Goal: Find contact information: Find contact information

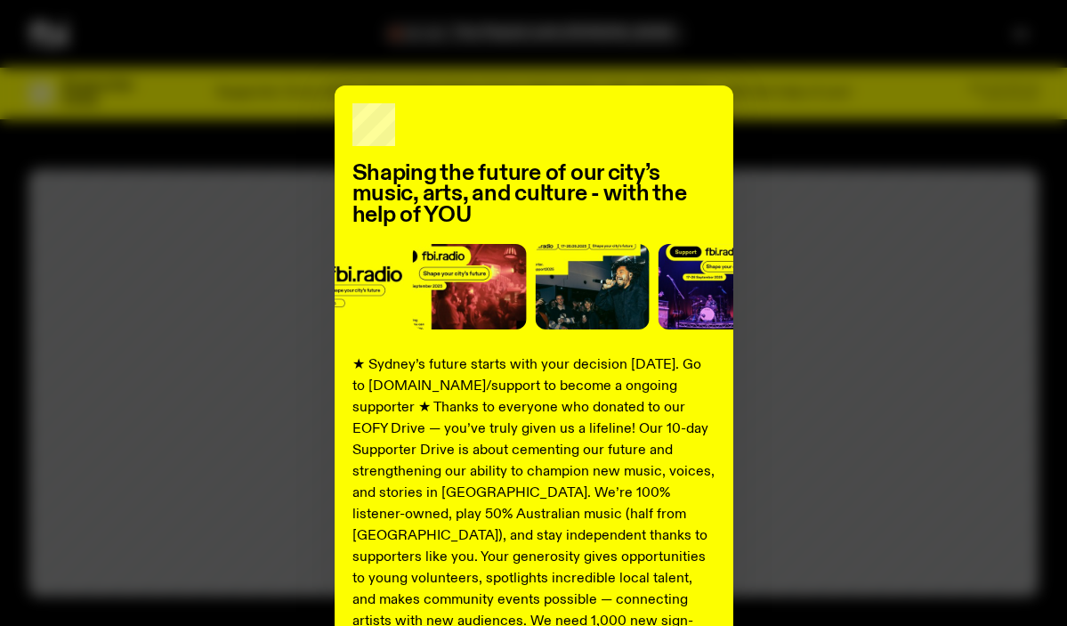
click at [816, 262] on div "Shaping the future of our city’s music, arts, and culture - with the help of YO…" at bounding box center [533, 451] width 1010 height 732
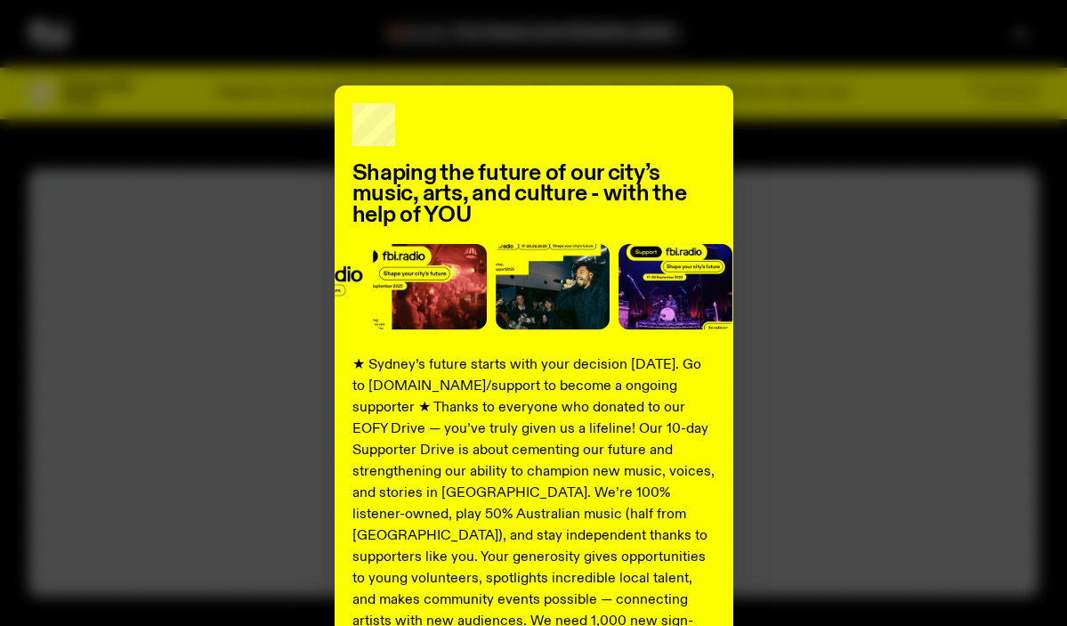
scroll to position [255, 0]
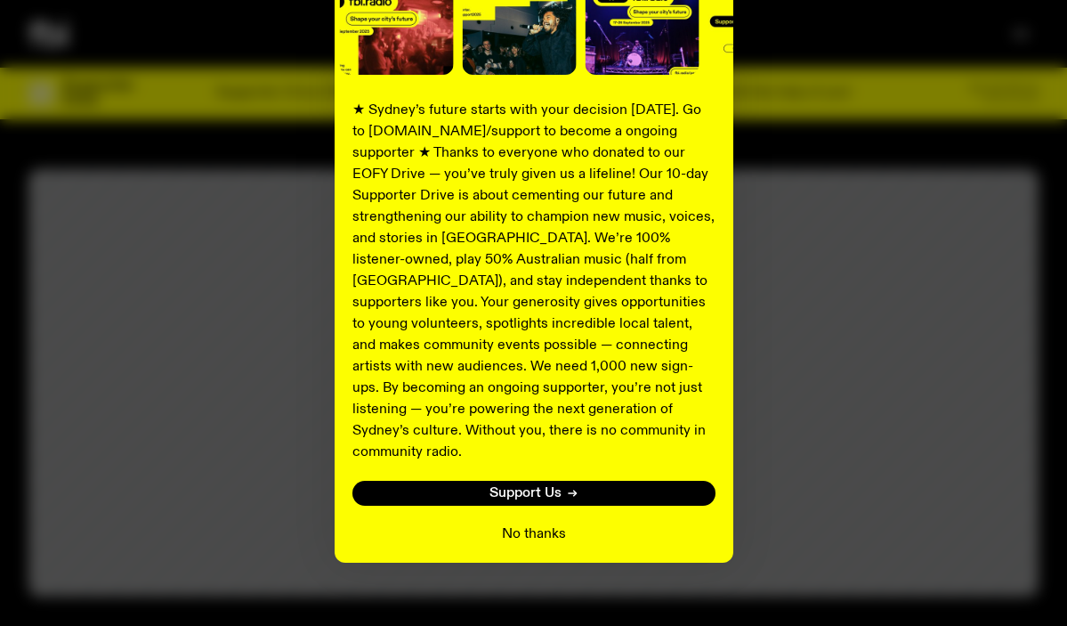
click at [533, 523] on button "No thanks" at bounding box center [534, 533] width 64 height 21
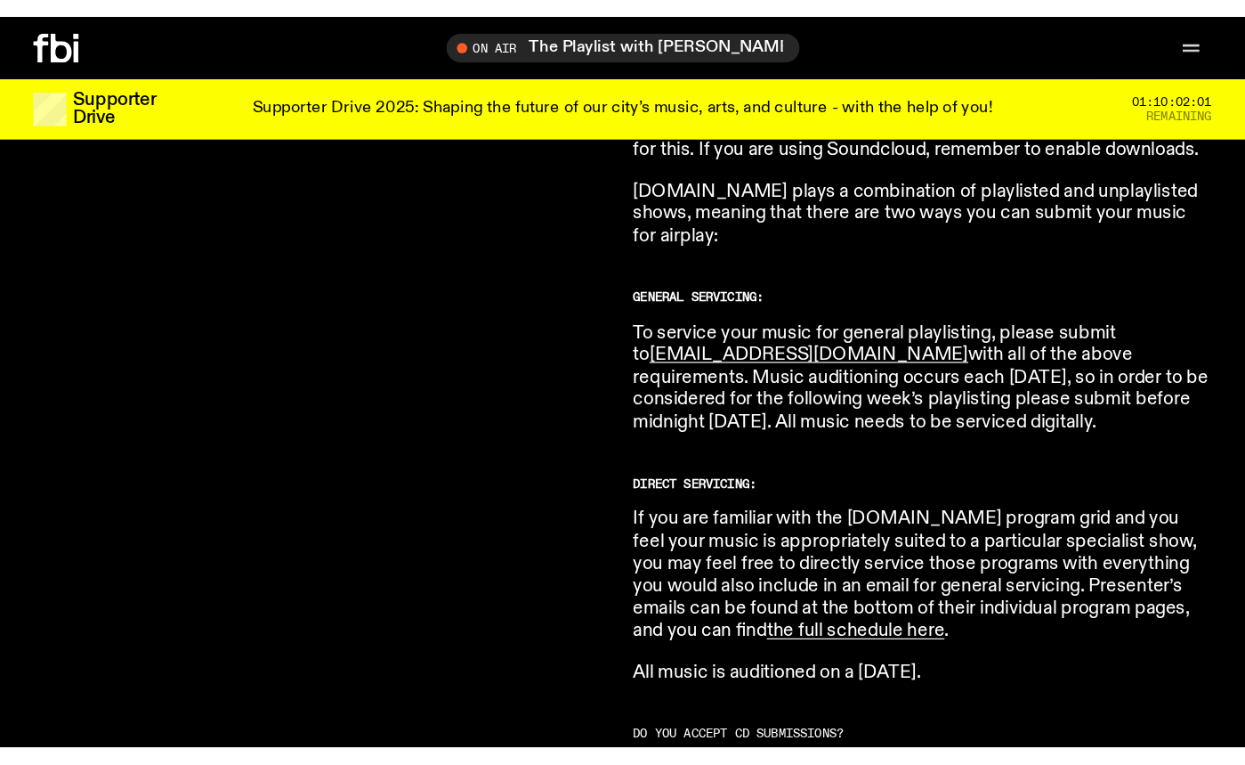
scroll to position [972, 0]
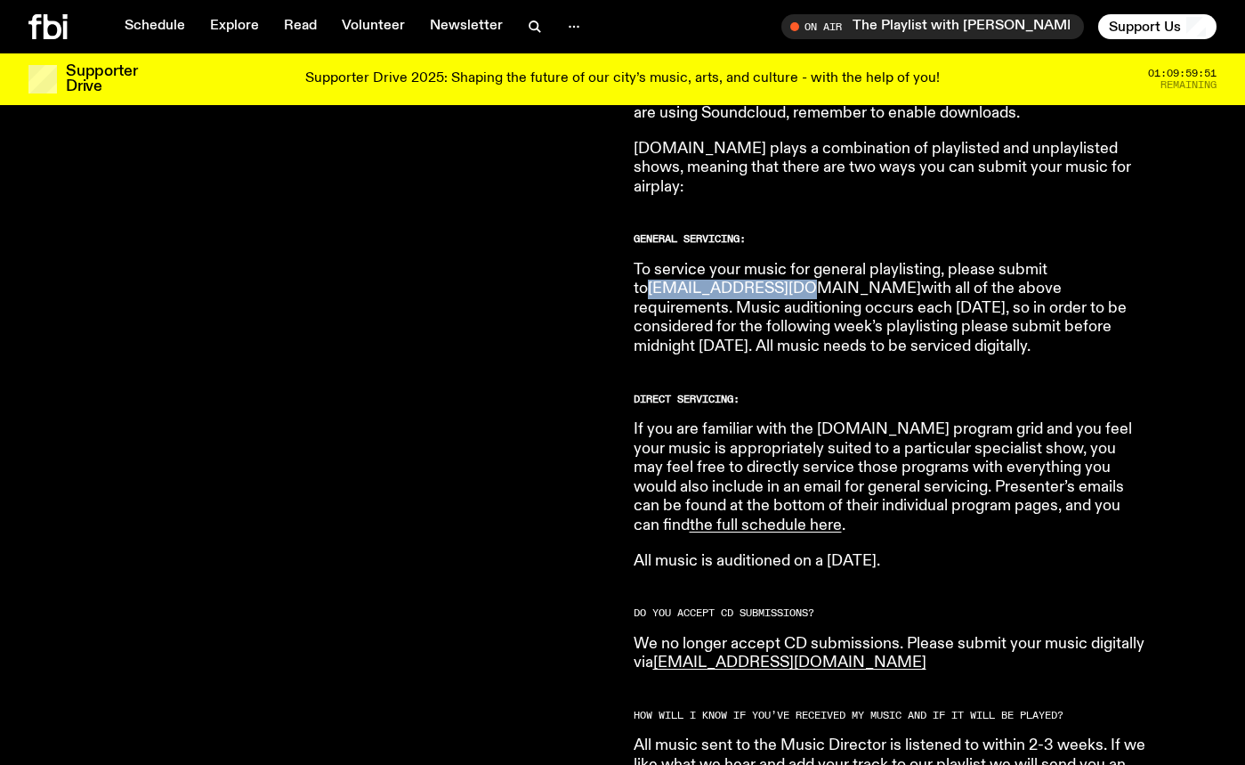
drag, startPoint x: 794, startPoint y: 270, endPoint x: 657, endPoint y: 275, distance: 137.2
click at [657, 275] on p "To service your music for general playlisting, please submit to [EMAIL_ADDRESS]…" at bounding box center [890, 309] width 513 height 96
copy link "[EMAIL_ADDRESS][DOMAIN_NAME]"
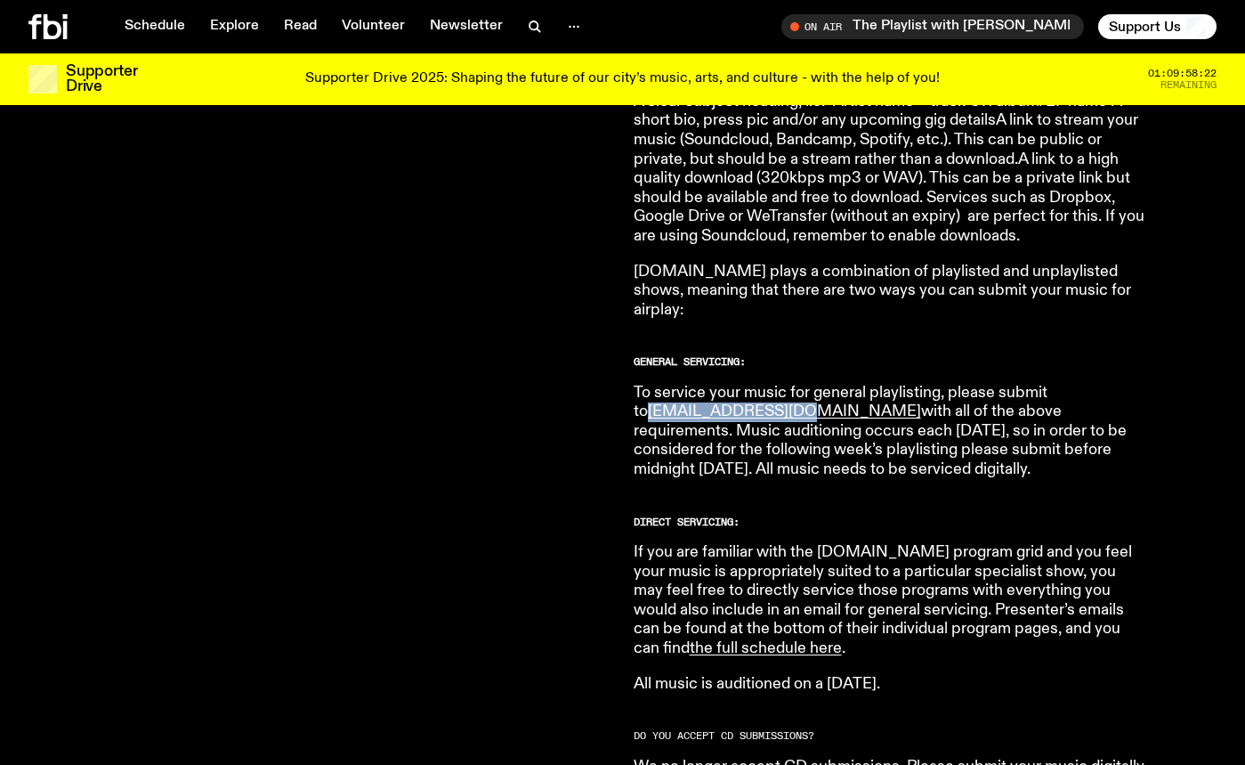
scroll to position [824, 0]
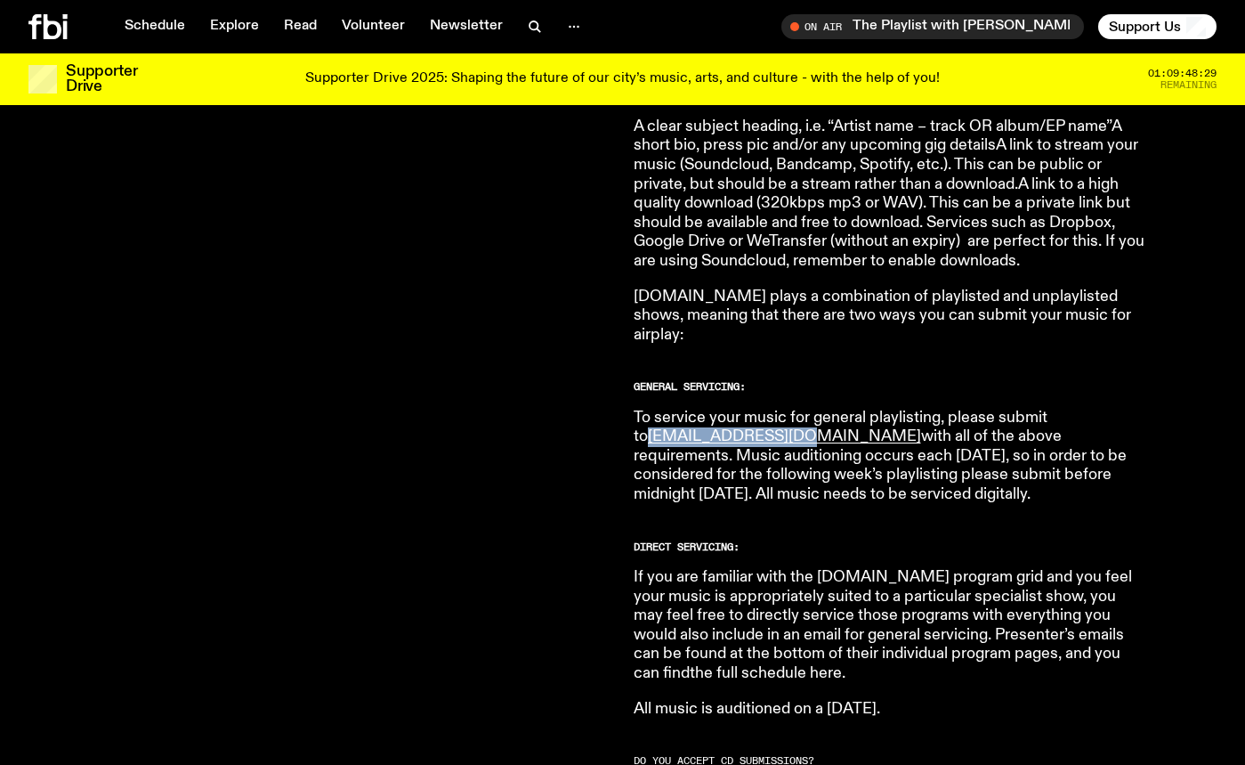
click at [717, 625] on link "the full schedule here" at bounding box center [766, 673] width 152 height 16
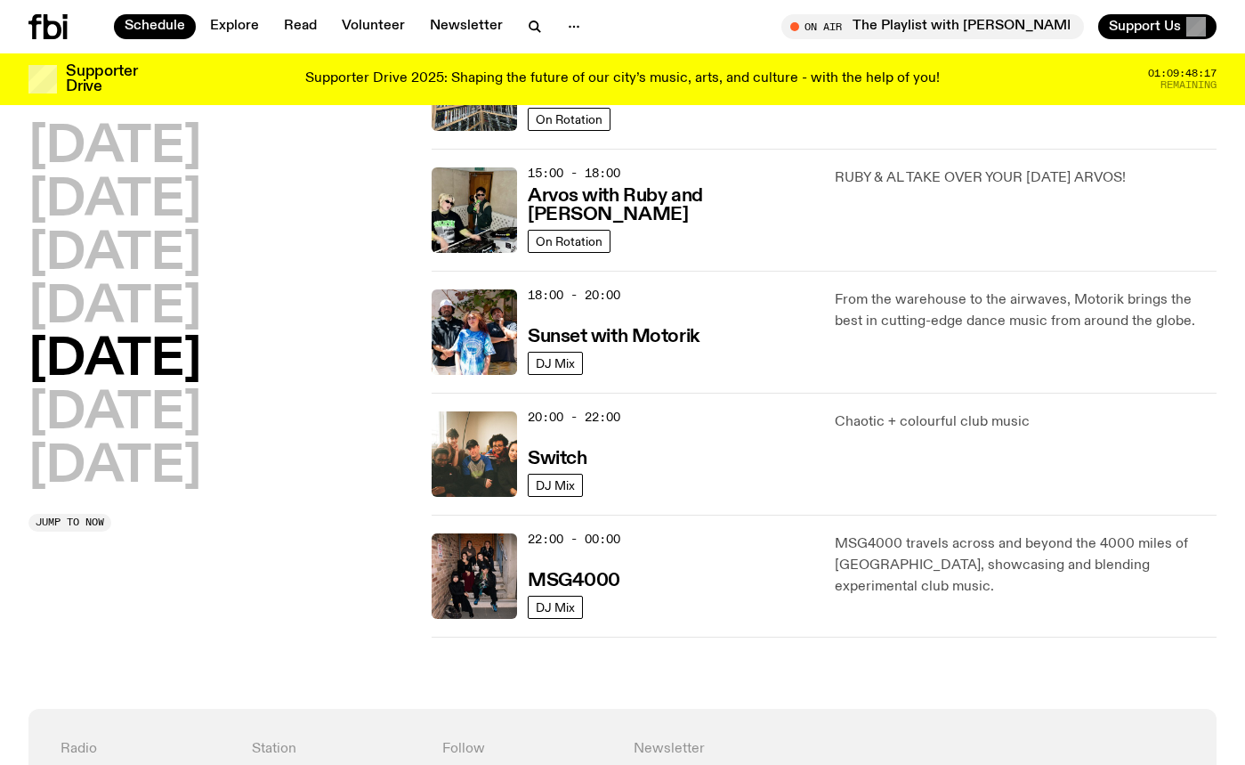
scroll to position [614, 0]
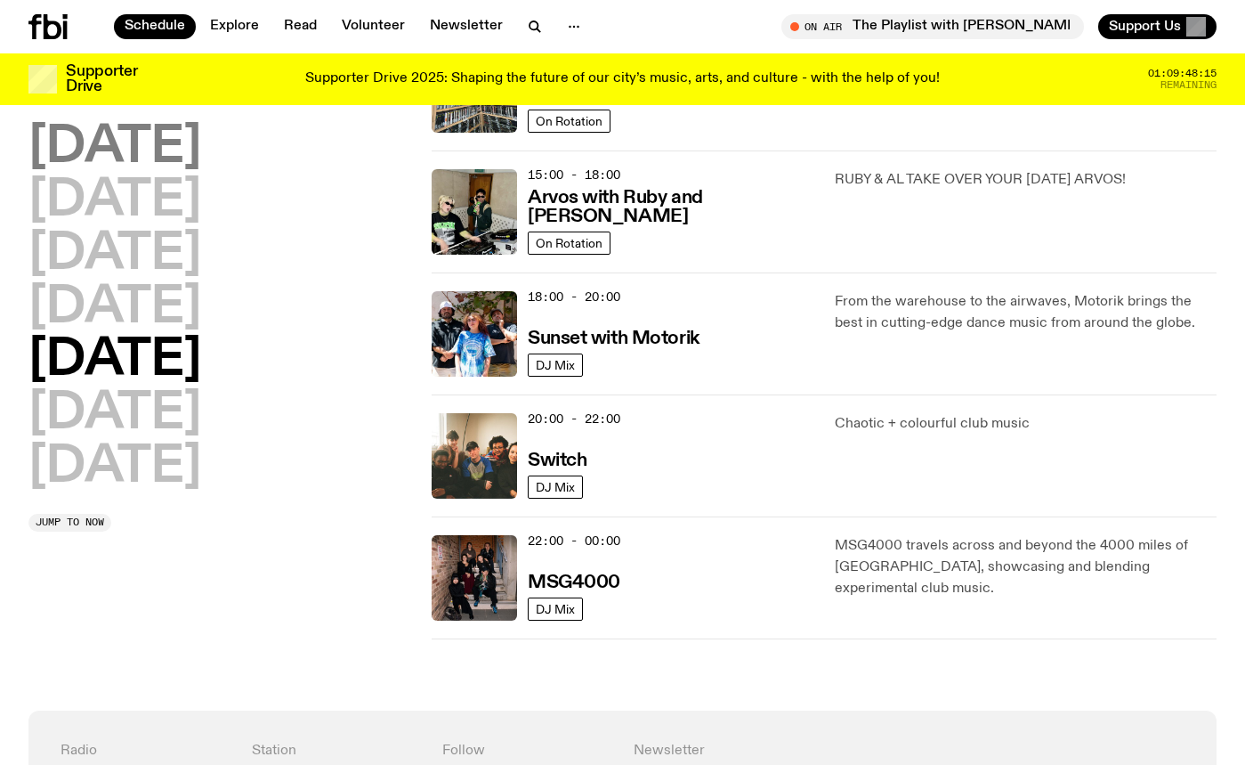
click at [166, 151] on h2 "[DATE]" at bounding box center [114, 148] width 173 height 50
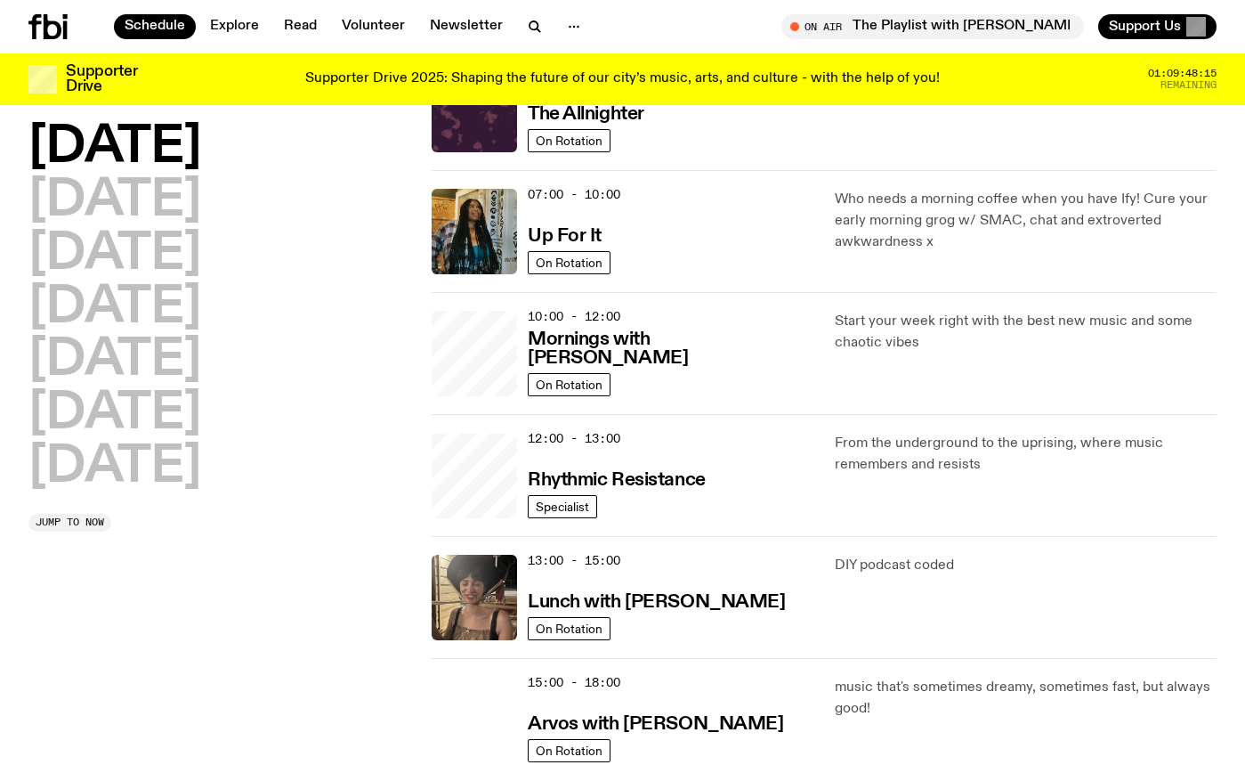
scroll to position [50, 0]
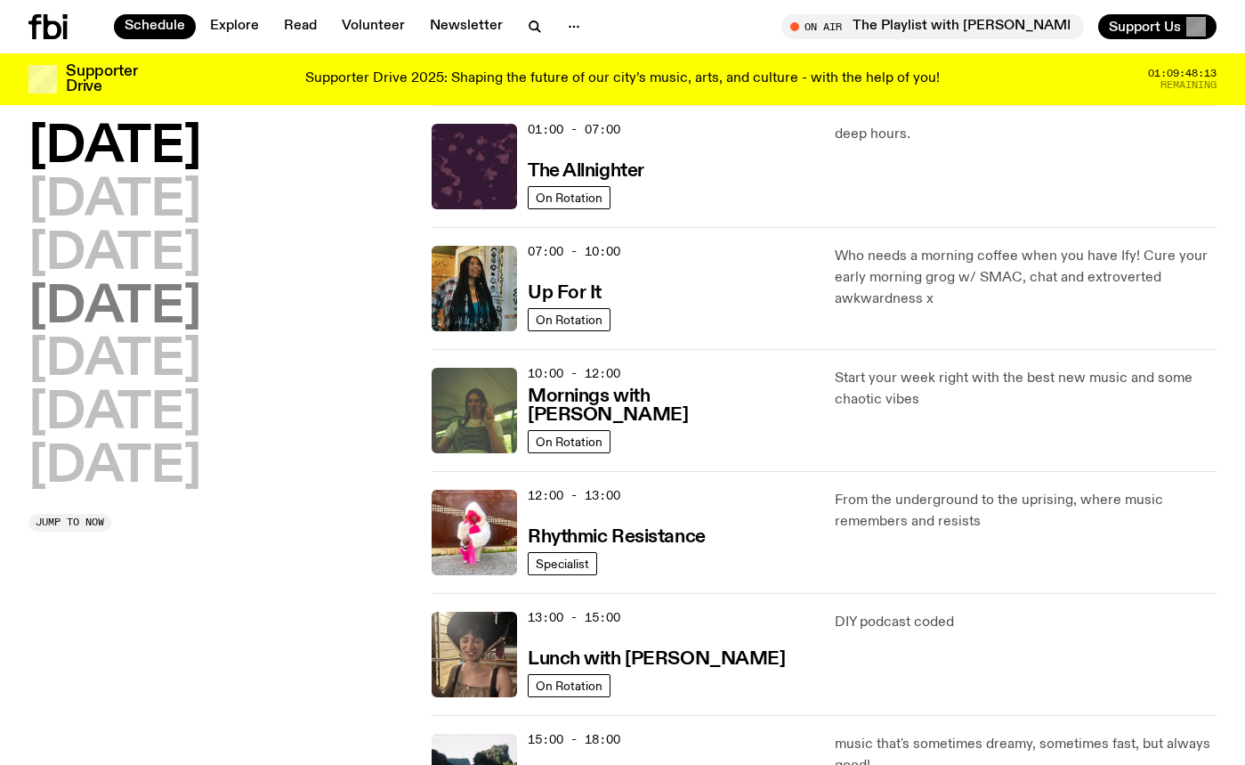
click at [173, 295] on h2 "Thursday" at bounding box center [114, 308] width 173 height 50
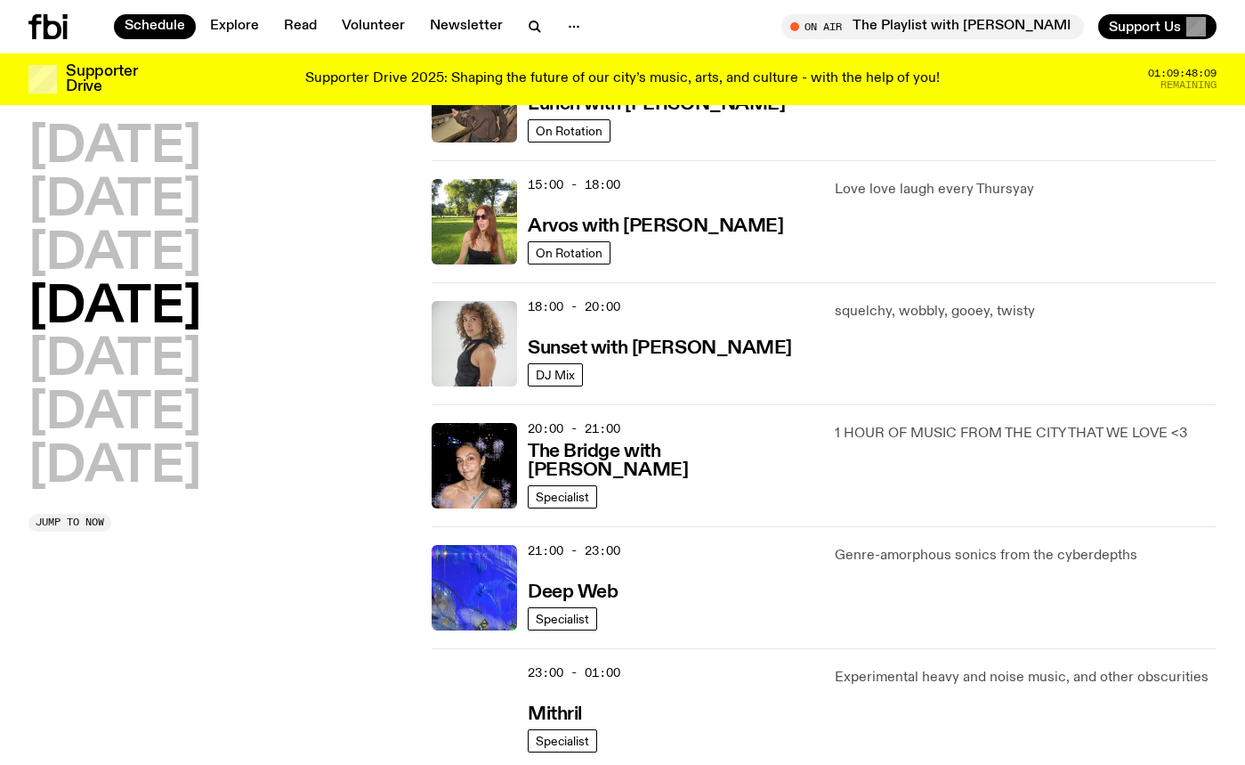
scroll to position [706, 0]
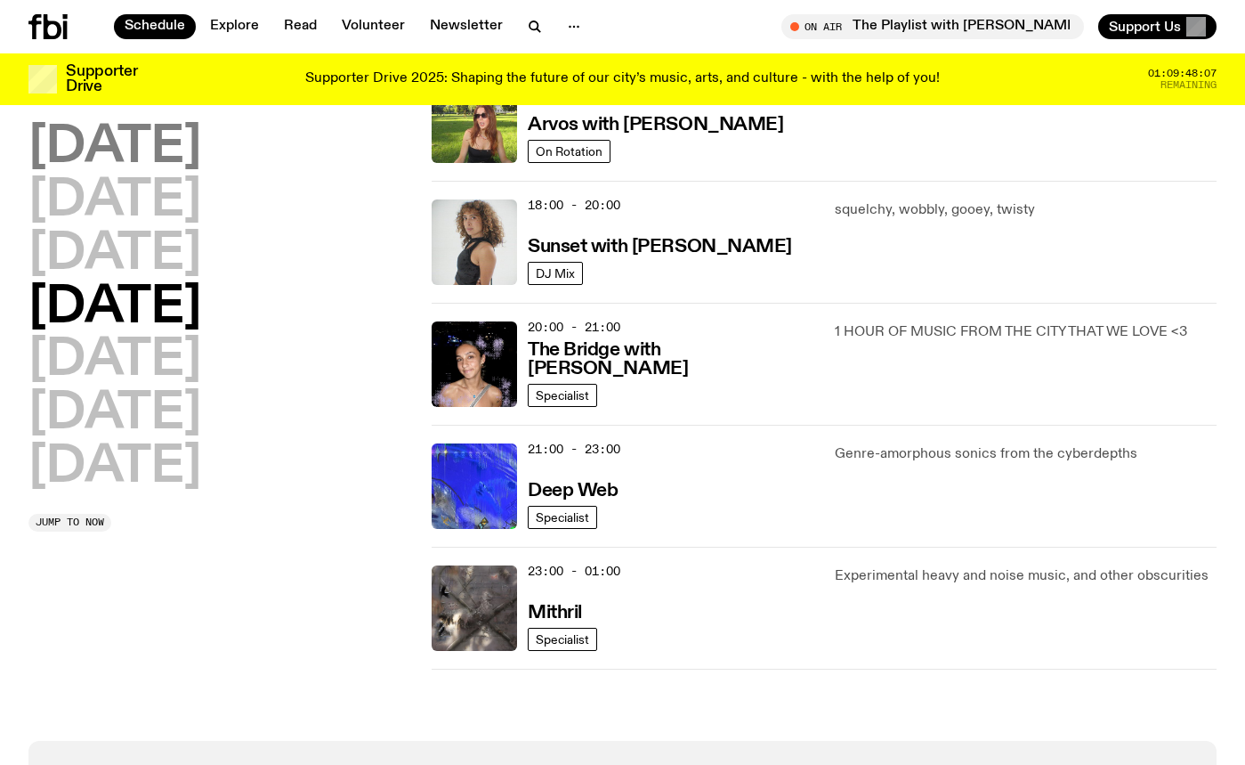
click at [188, 158] on h2 "Monday" at bounding box center [114, 148] width 173 height 50
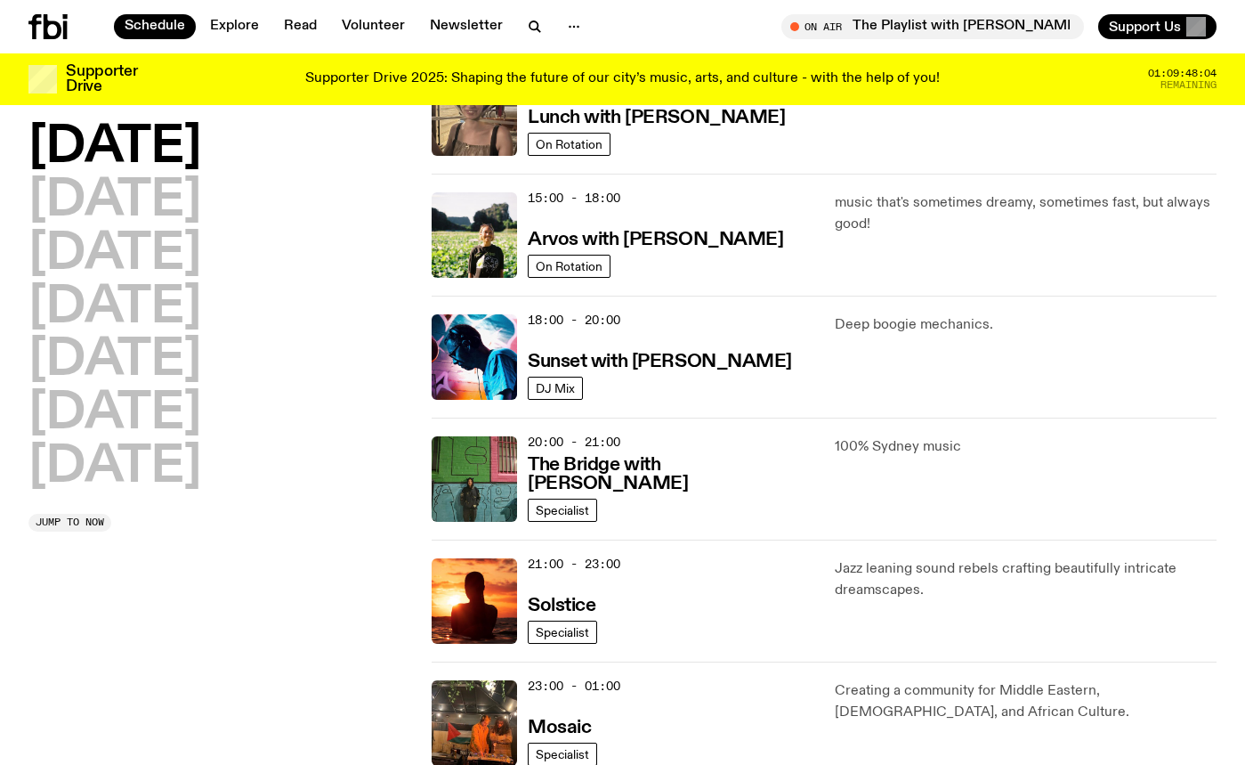
scroll to position [608, 0]
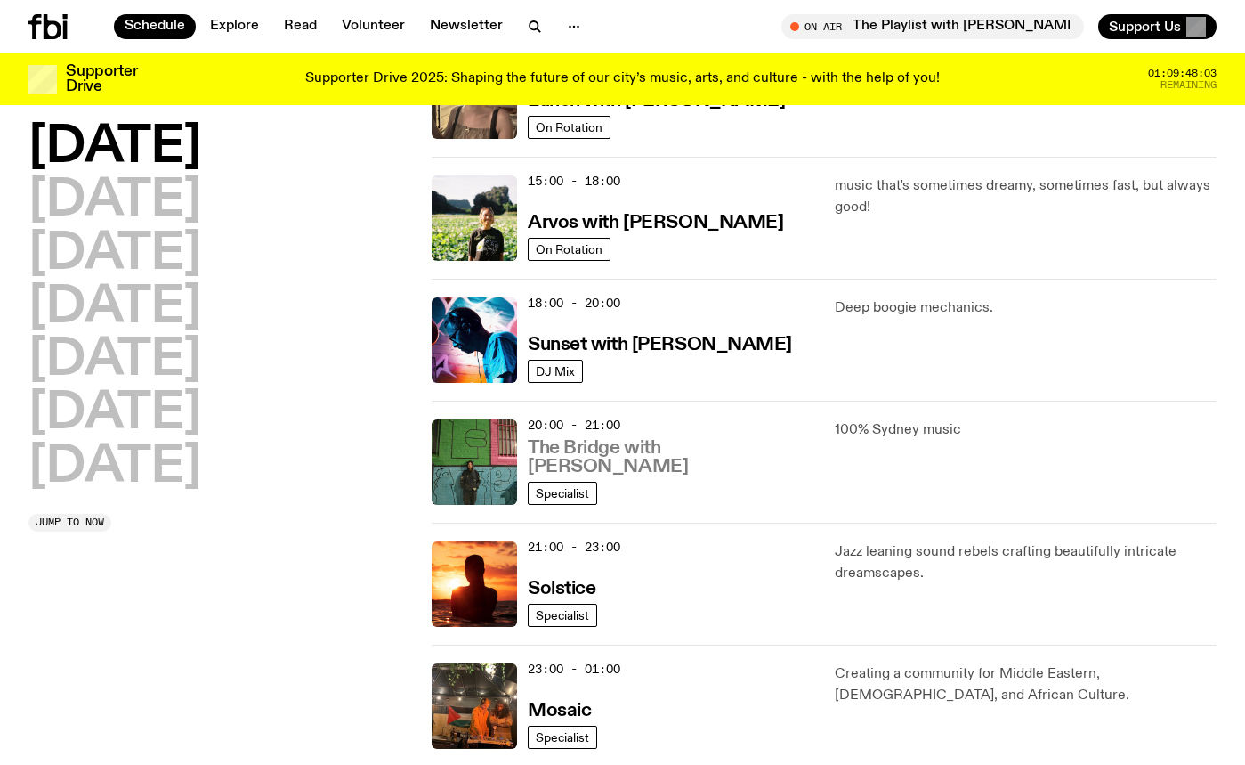
click at [711, 459] on h3 "The Bridge with Amelia Sparke" at bounding box center [671, 457] width 286 height 37
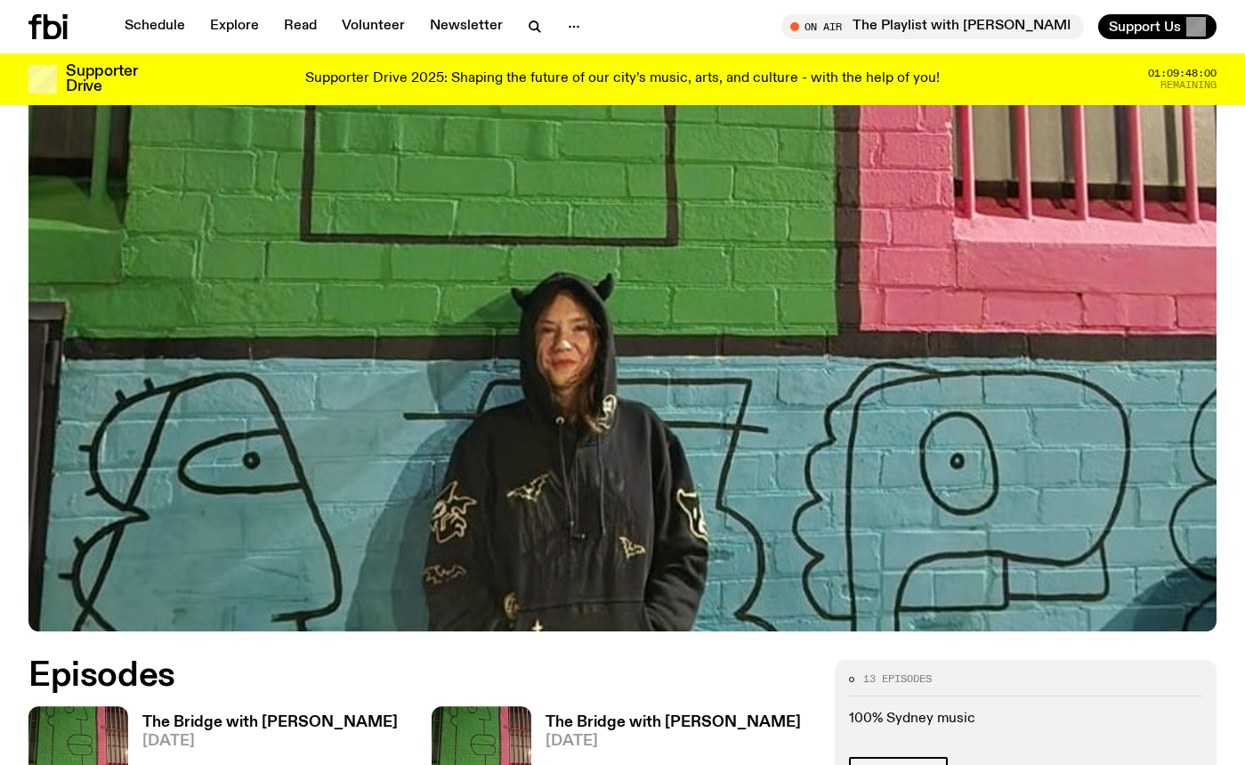
scroll to position [657, 0]
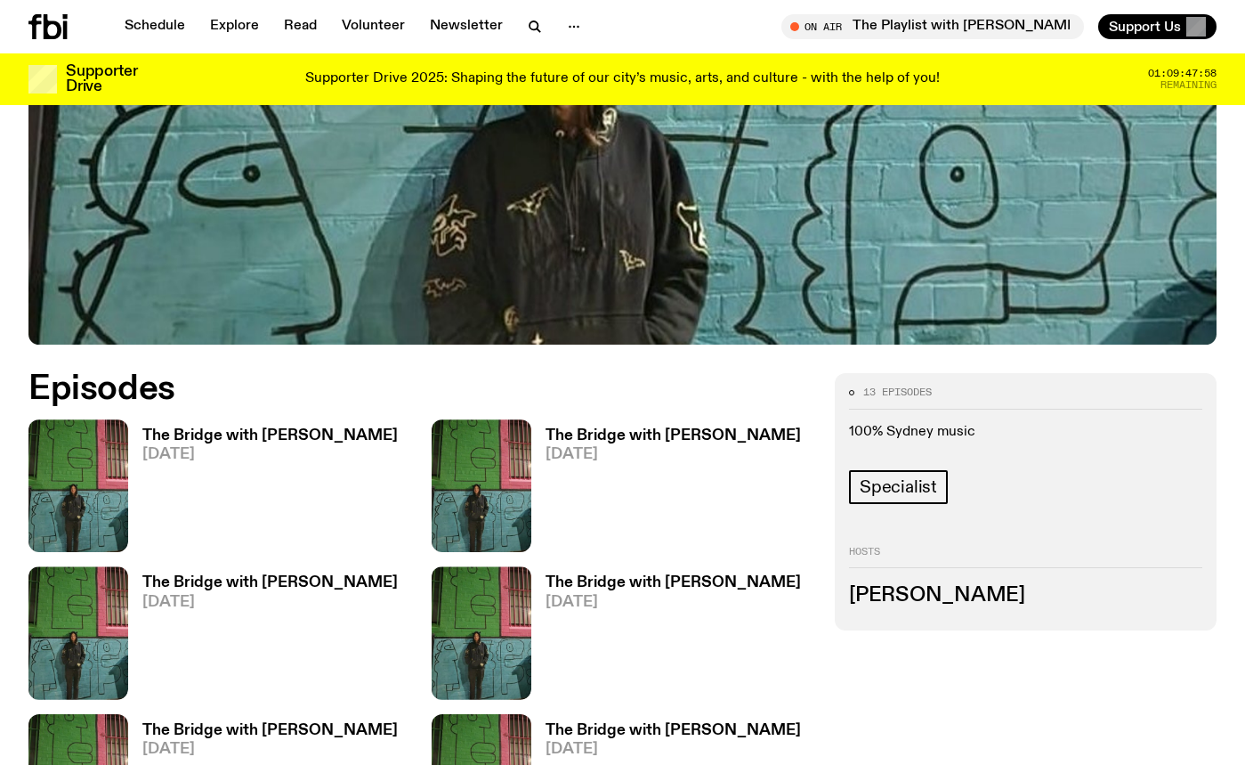
click at [913, 586] on h3 "Amelia Sparke" at bounding box center [1025, 596] width 353 height 20
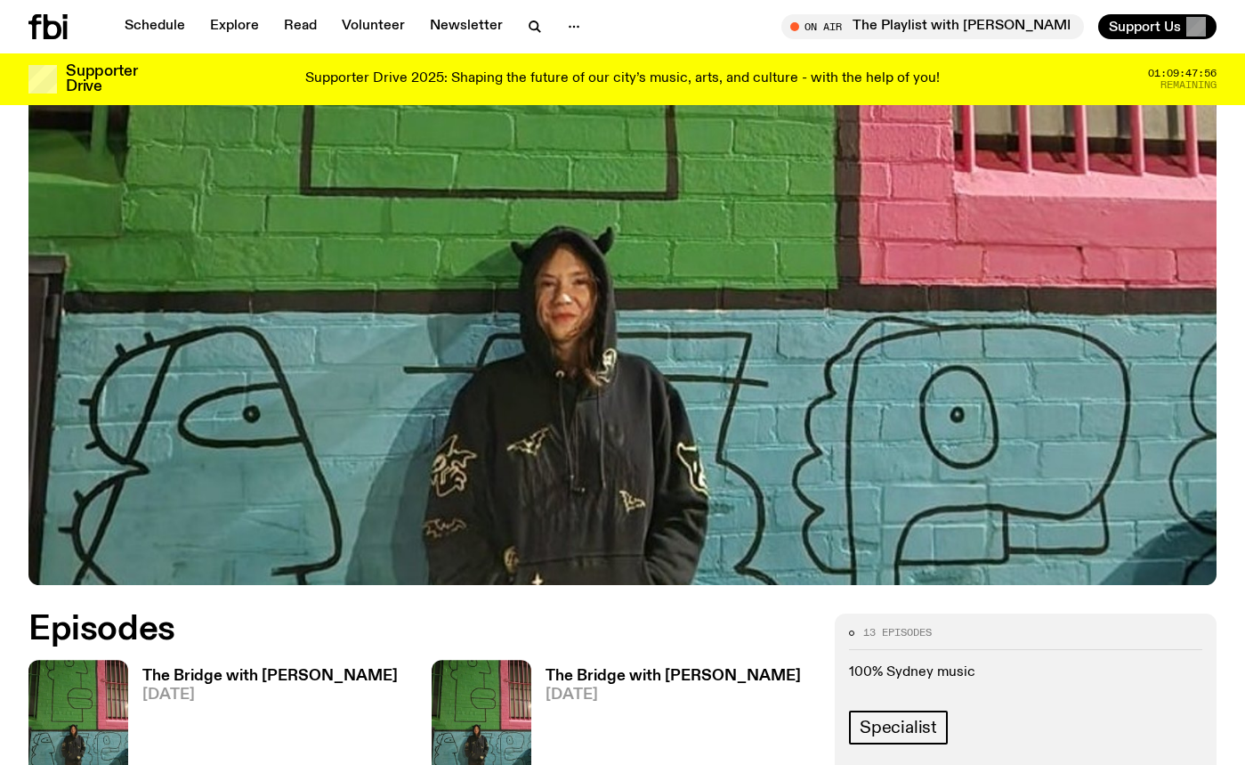
scroll to position [37, 0]
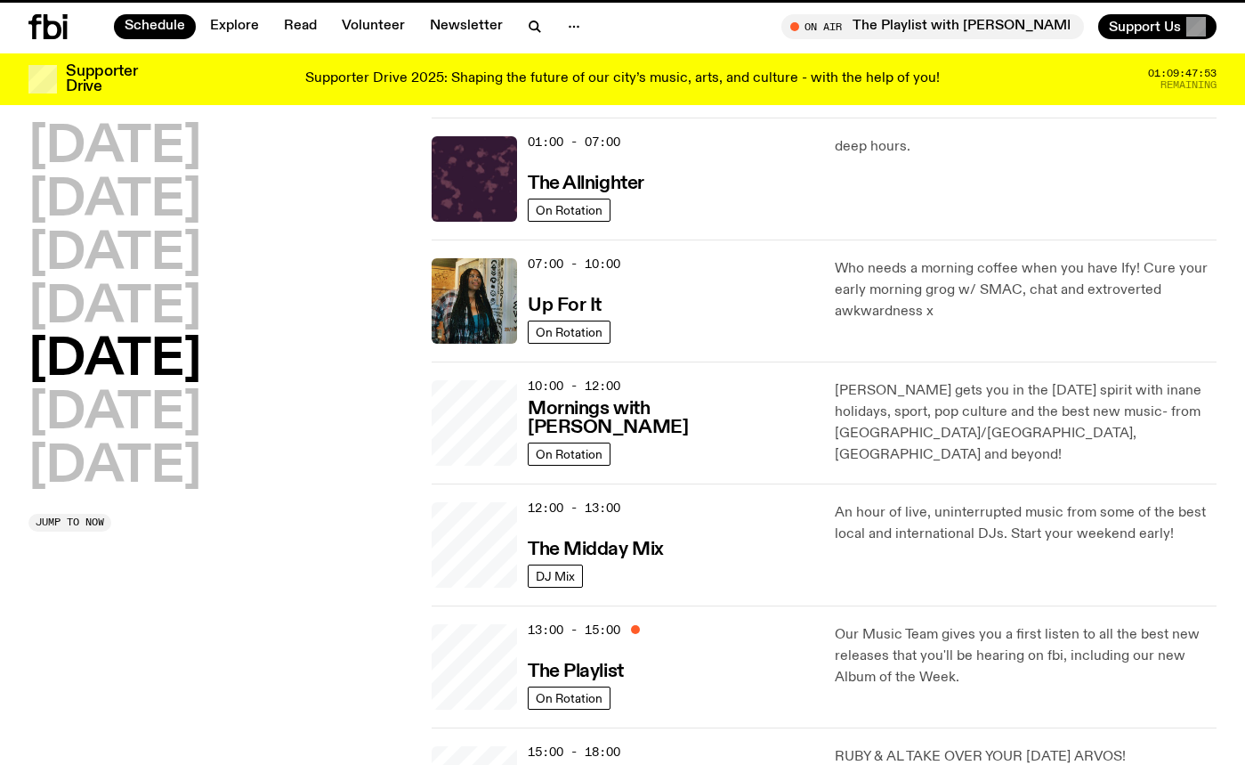
scroll to position [608, 0]
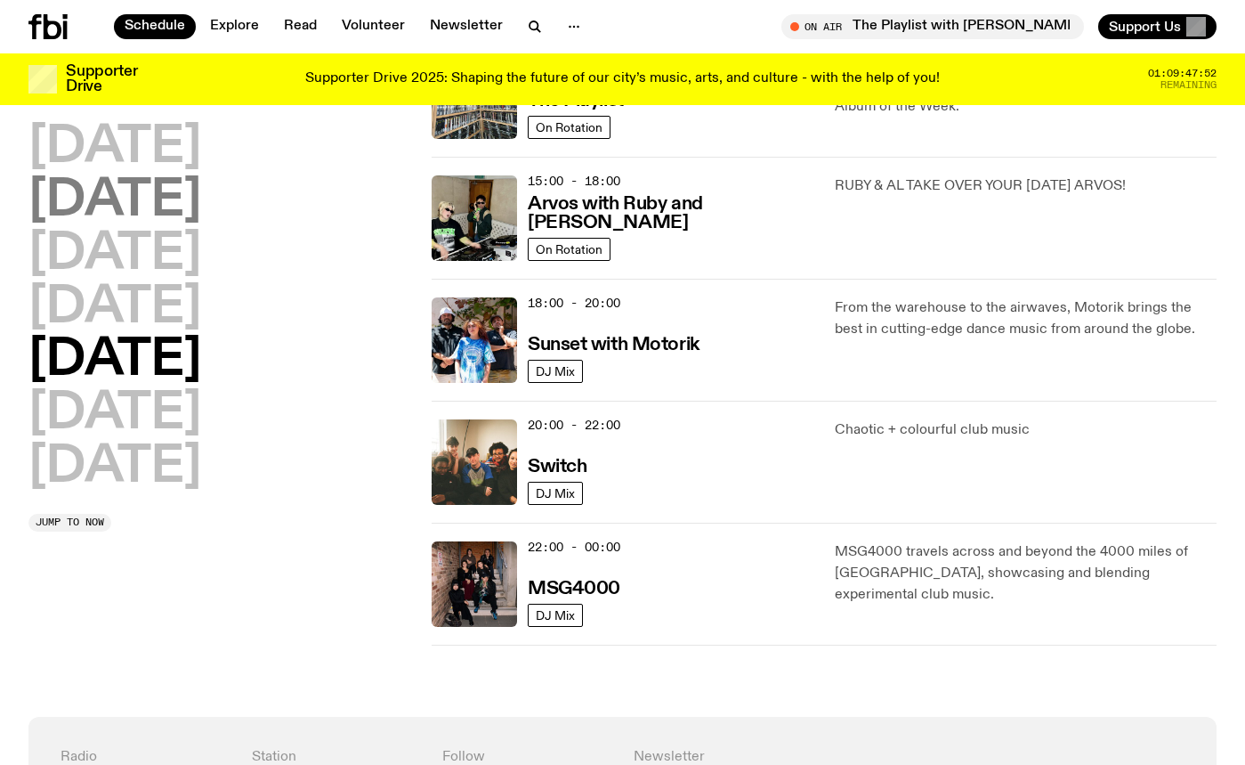
click at [186, 214] on h2 "Tuesday" at bounding box center [114, 201] width 173 height 50
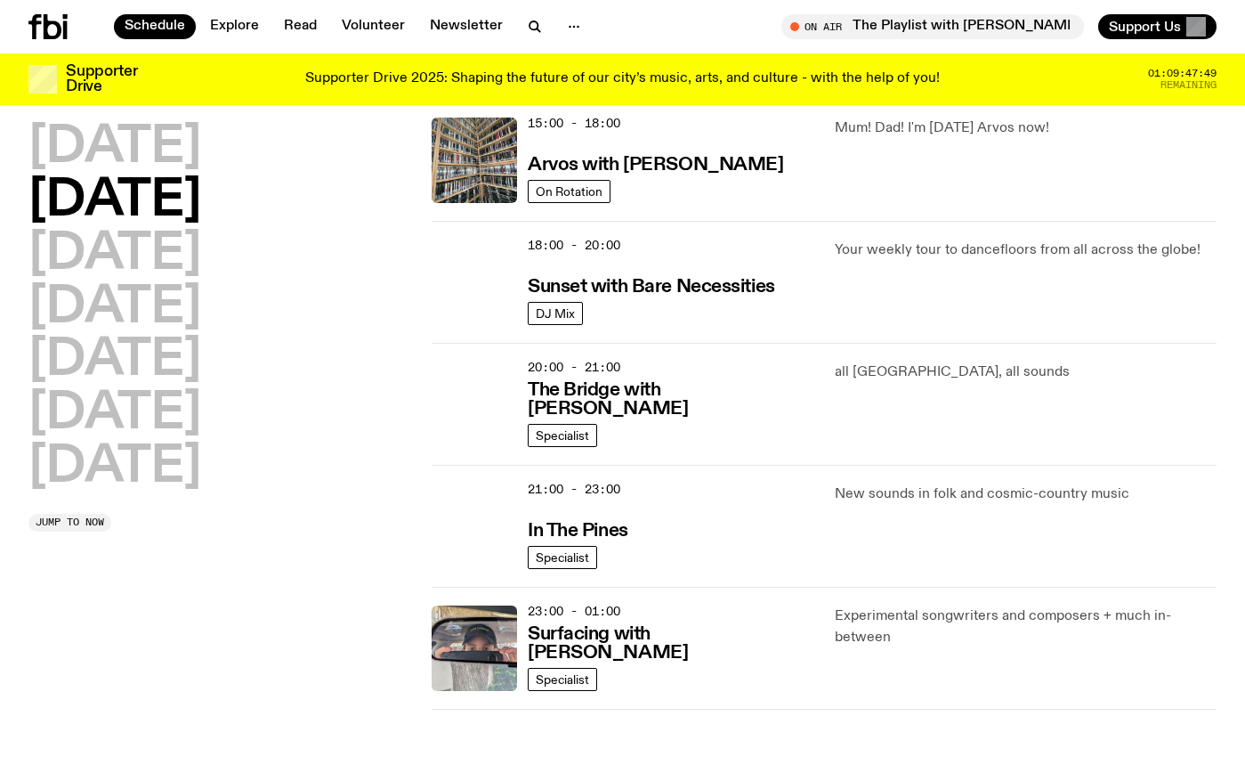
scroll to position [695, 0]
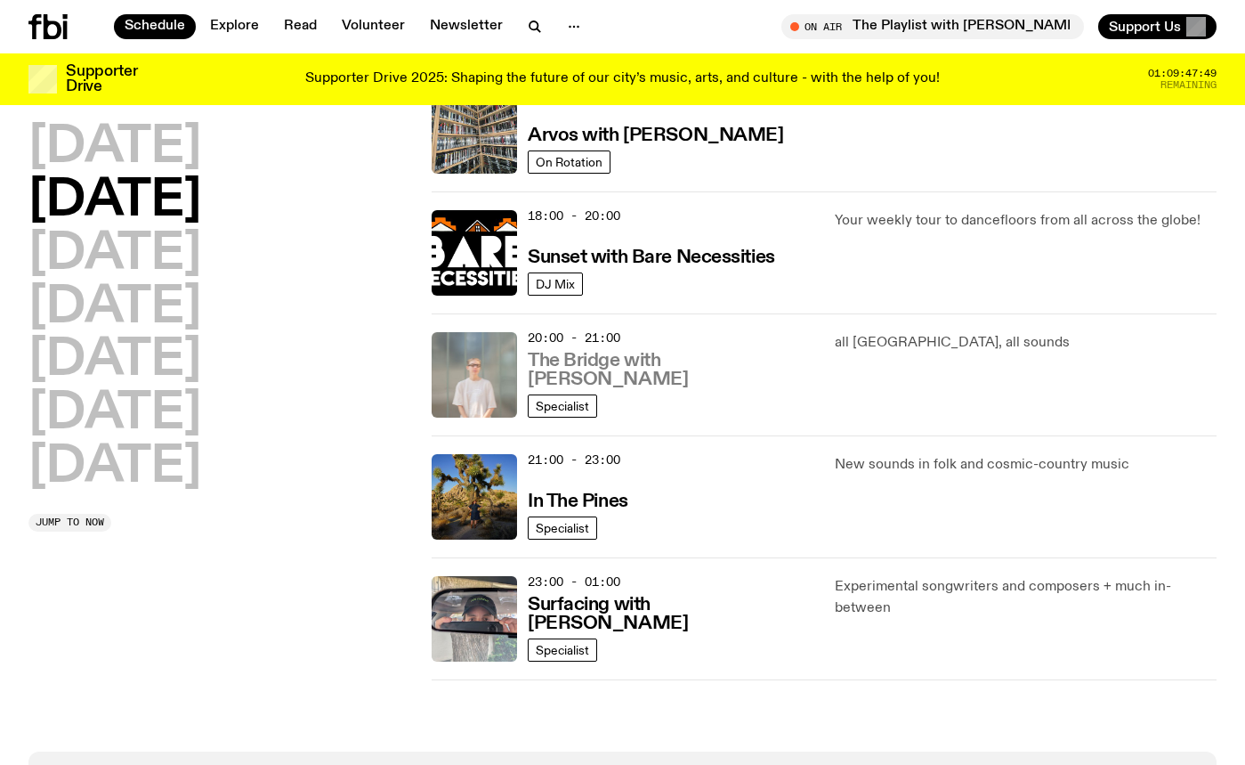
click at [627, 355] on h3 "The Bridge with Mara Schwerdtfeger" at bounding box center [671, 370] width 286 height 37
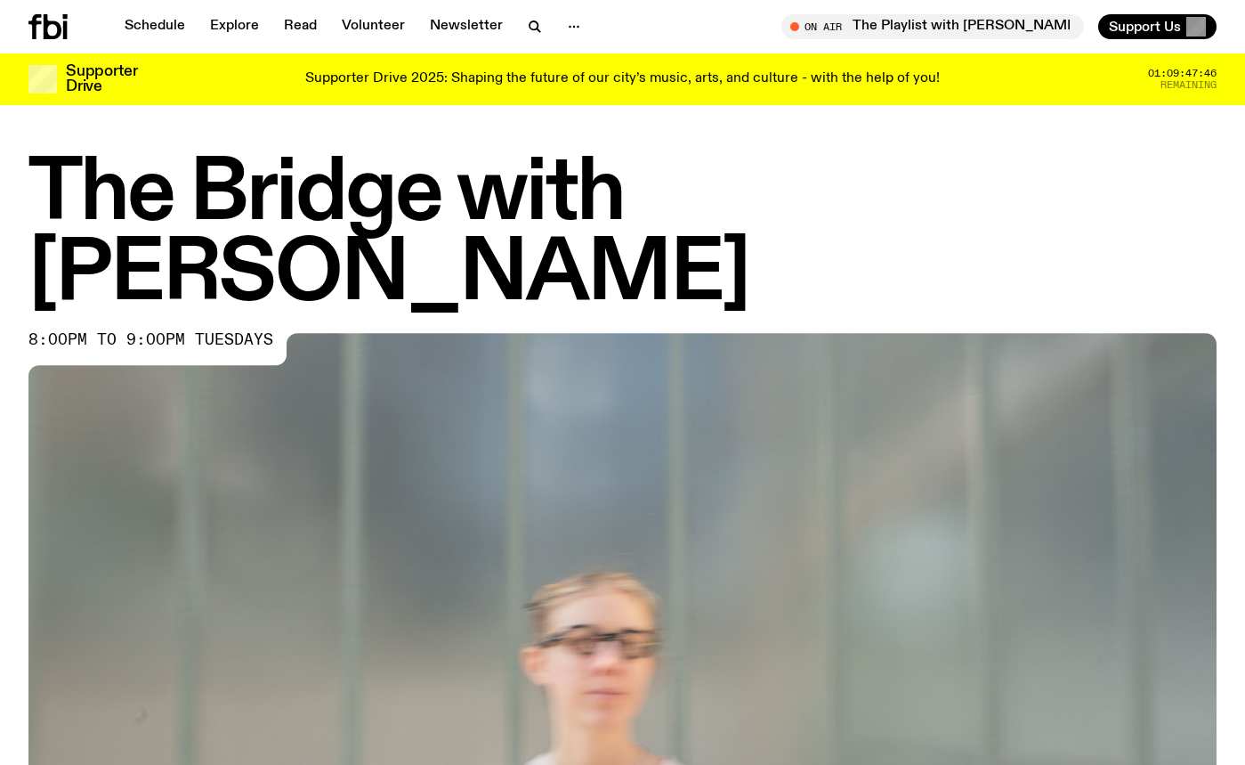
scroll to position [841, 0]
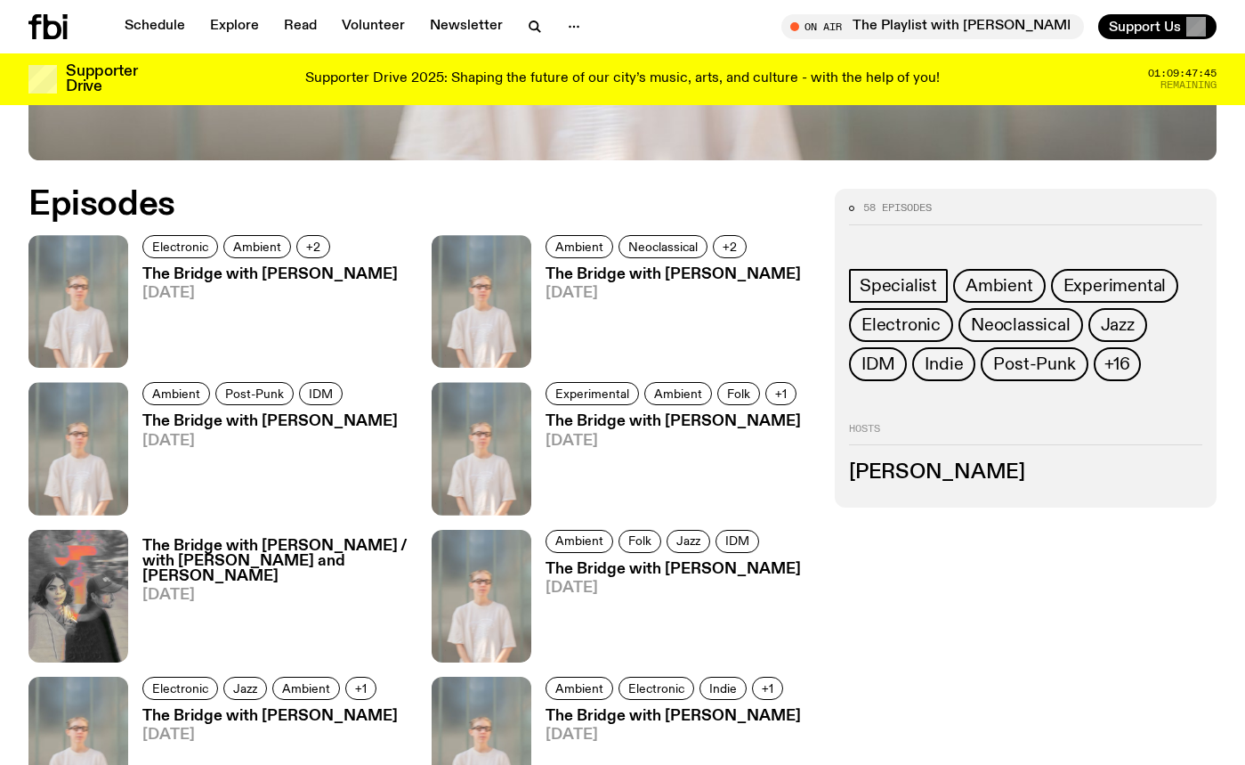
click at [891, 480] on h3 "Mara Schwerdtfeger" at bounding box center [1025, 473] width 353 height 20
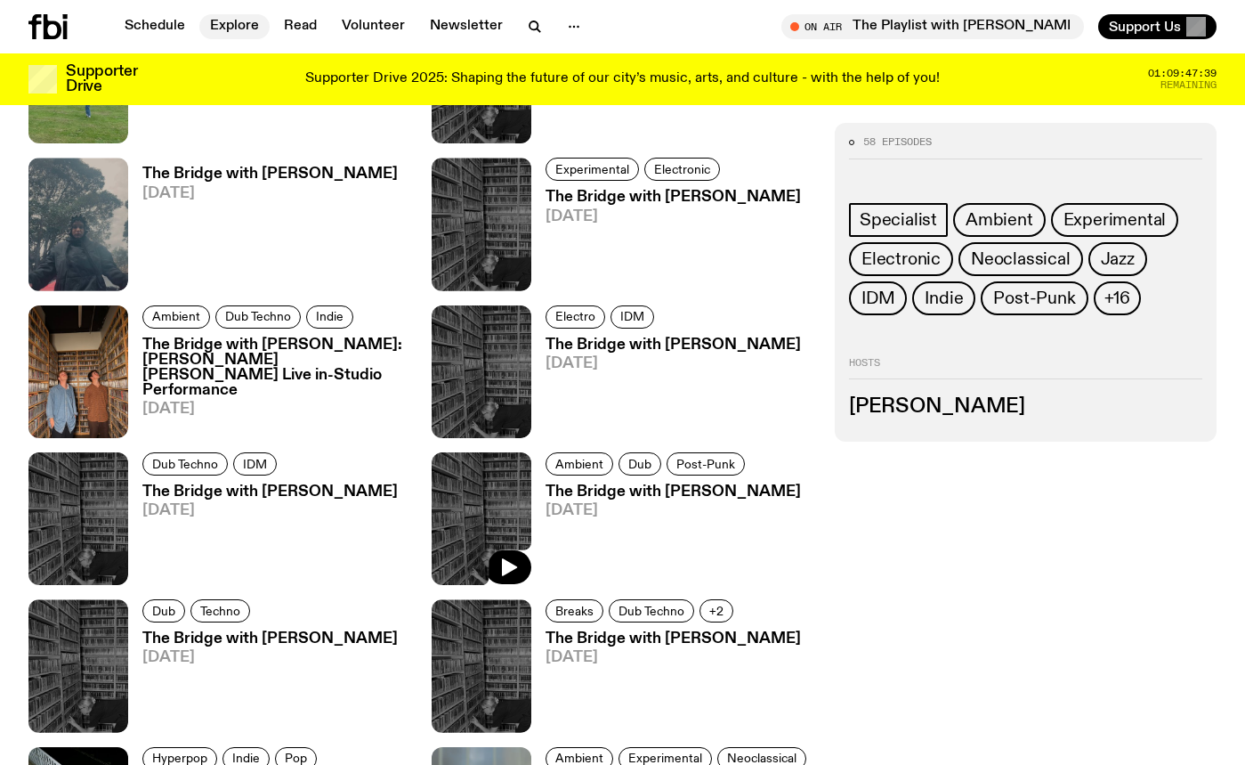
scroll to position [862, 0]
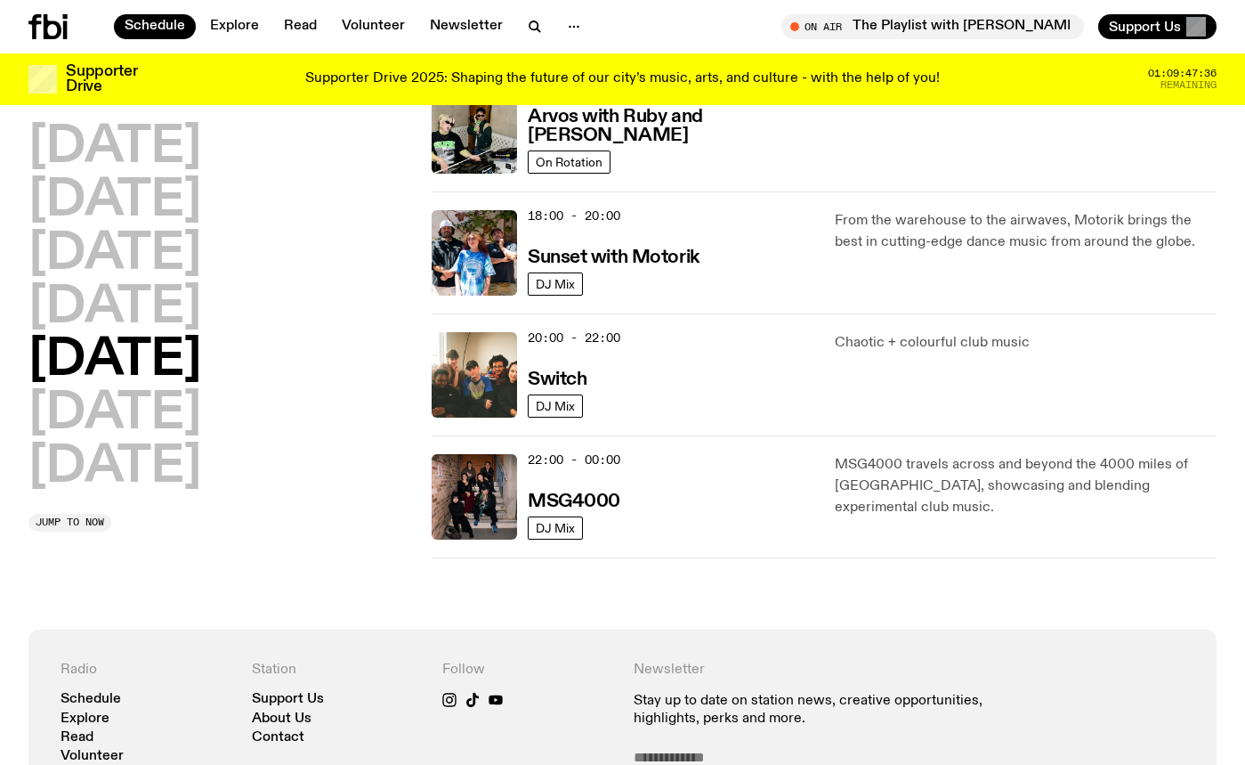
scroll to position [289, 0]
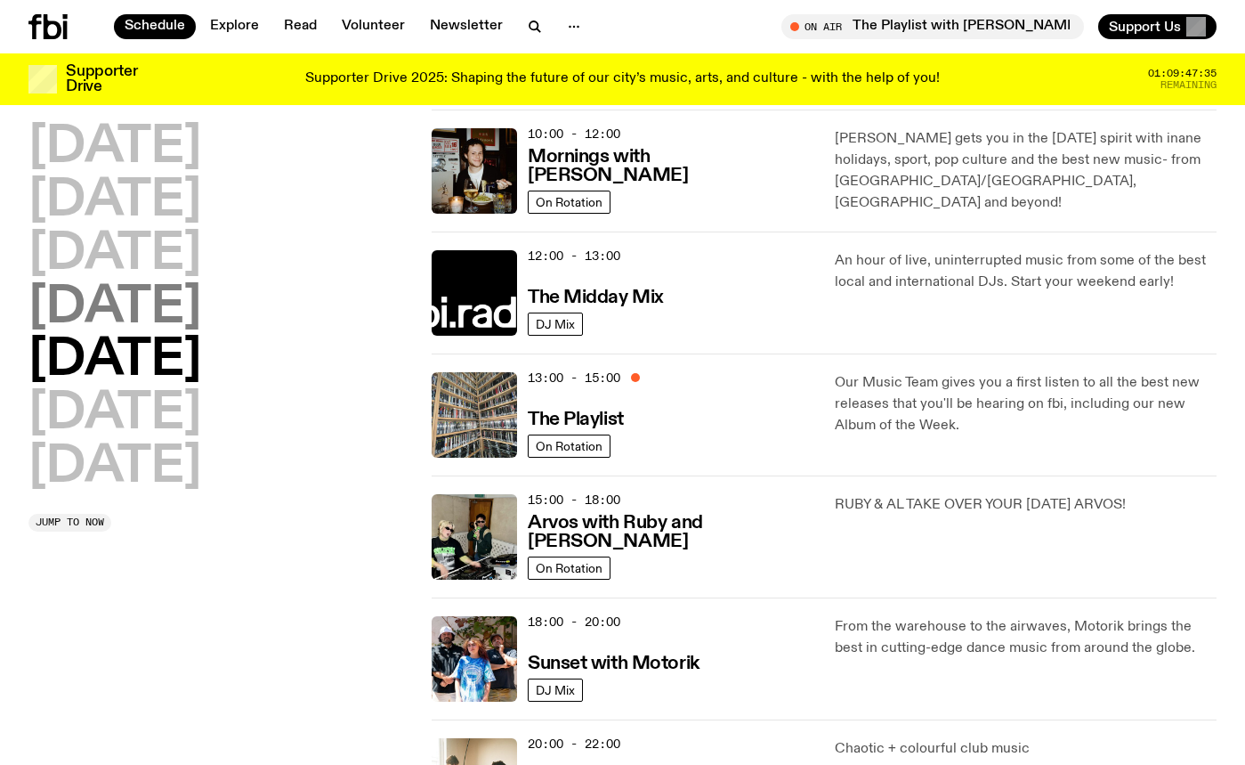
click at [174, 323] on h2 "Thursday" at bounding box center [114, 308] width 173 height 50
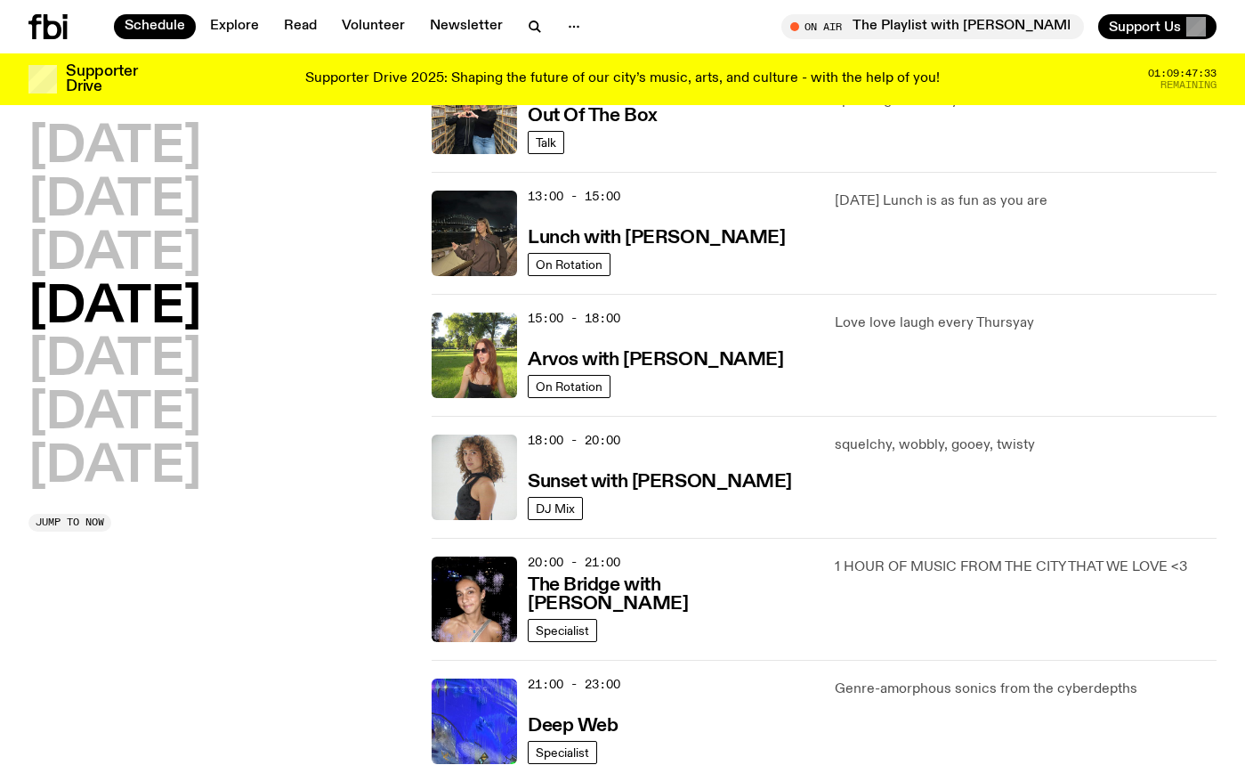
scroll to position [514, 0]
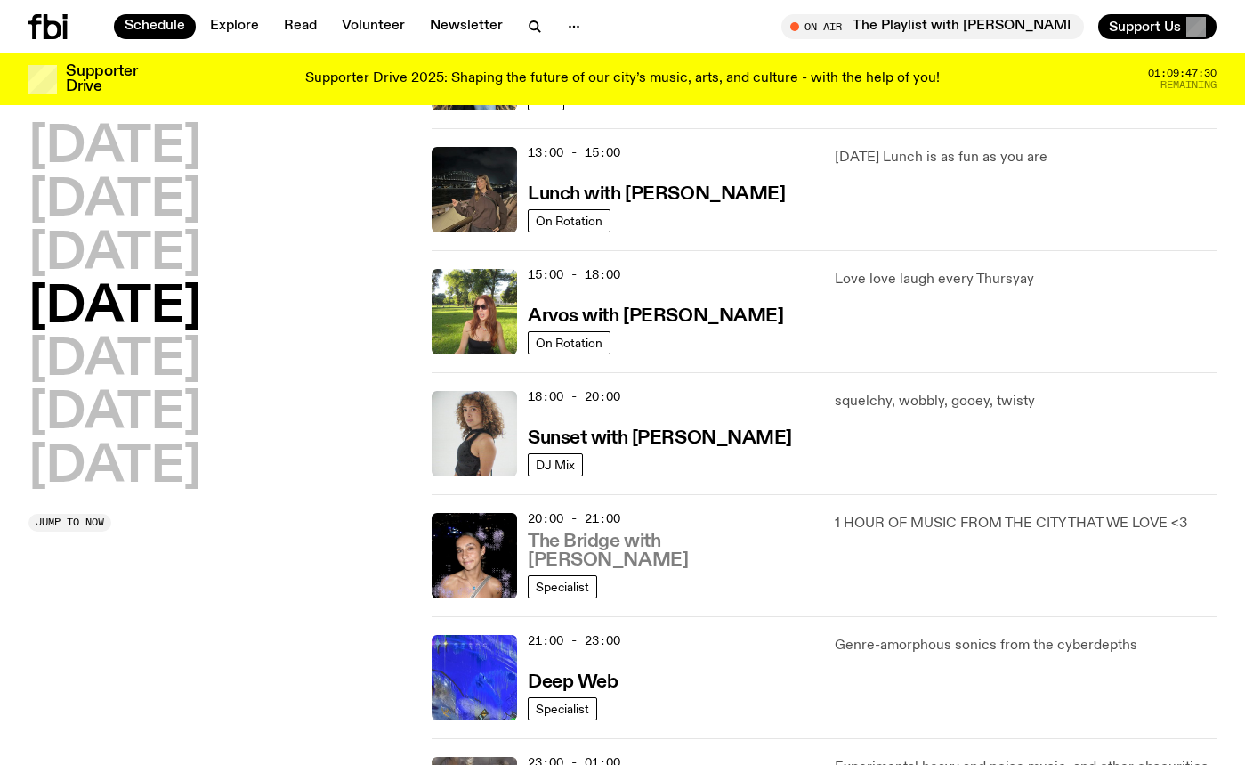
click at [586, 552] on h3 "The Bridge with Kez Finn" at bounding box center [671, 550] width 286 height 37
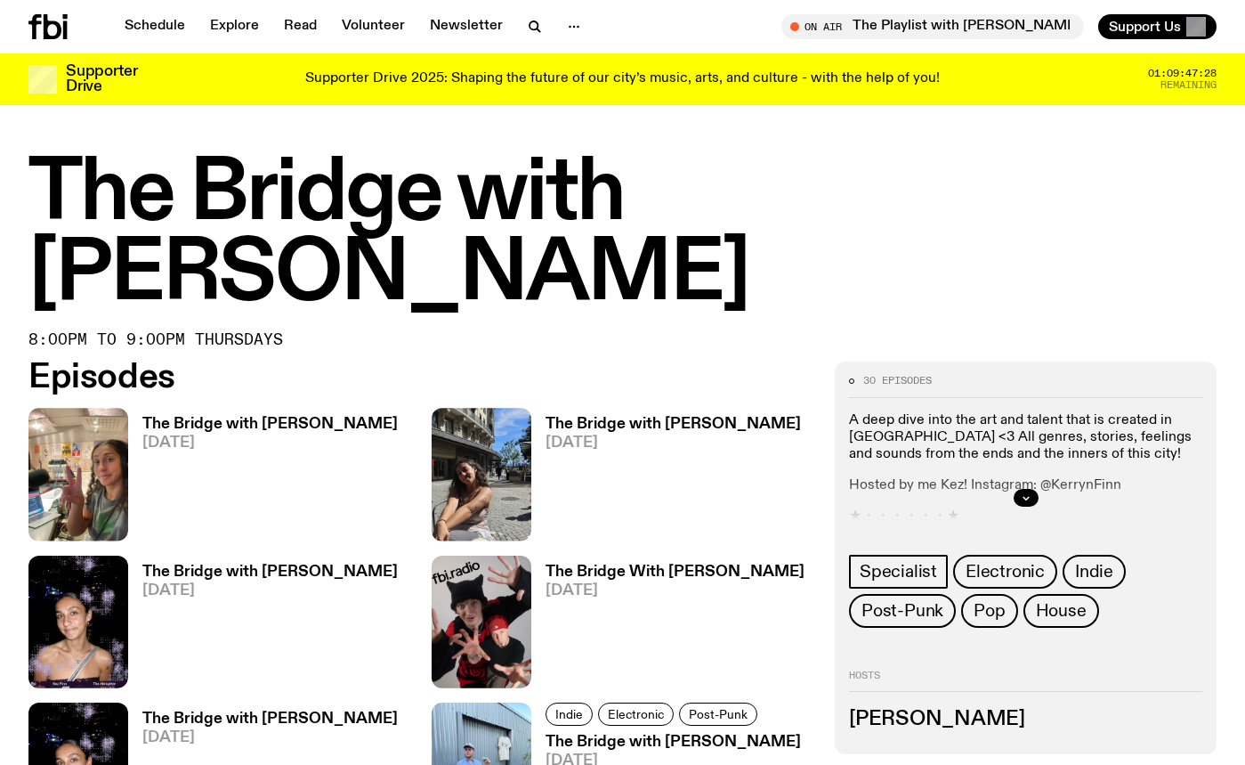
scroll to position [703, 0]
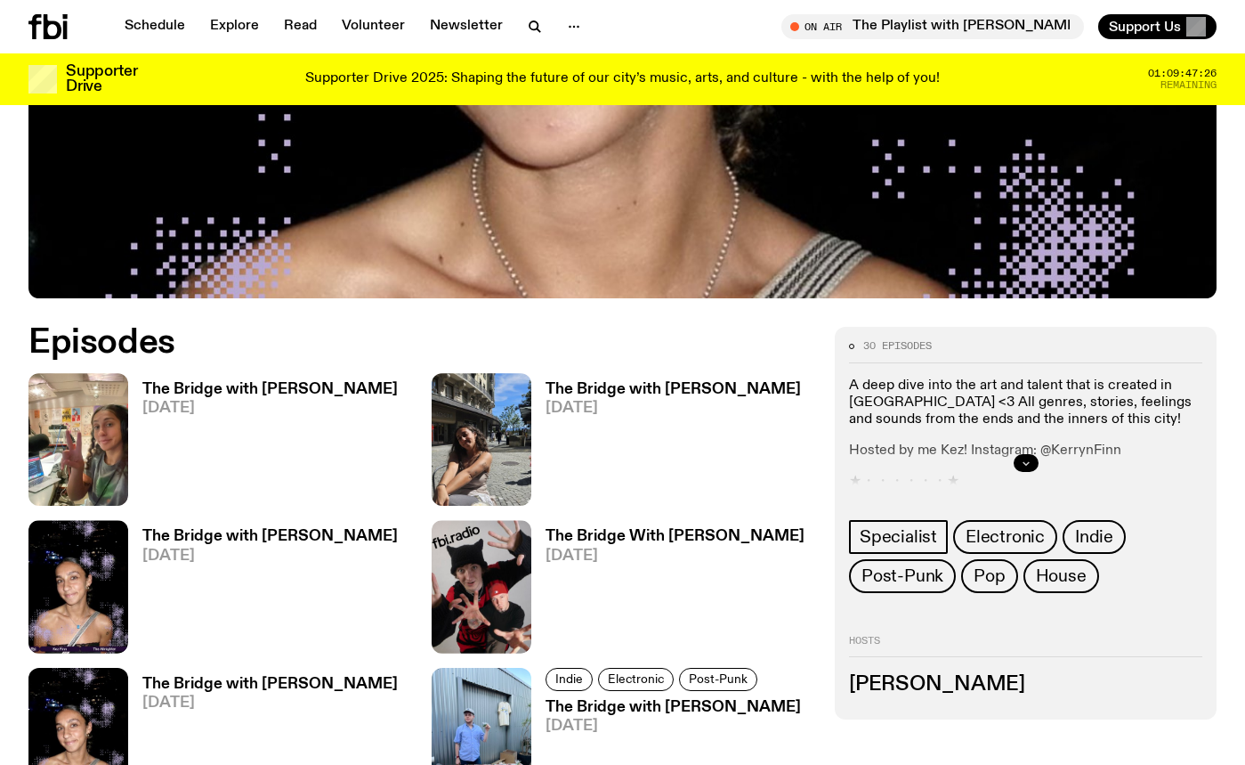
click at [1030, 457] on icon "button" at bounding box center [1026, 462] width 11 height 11
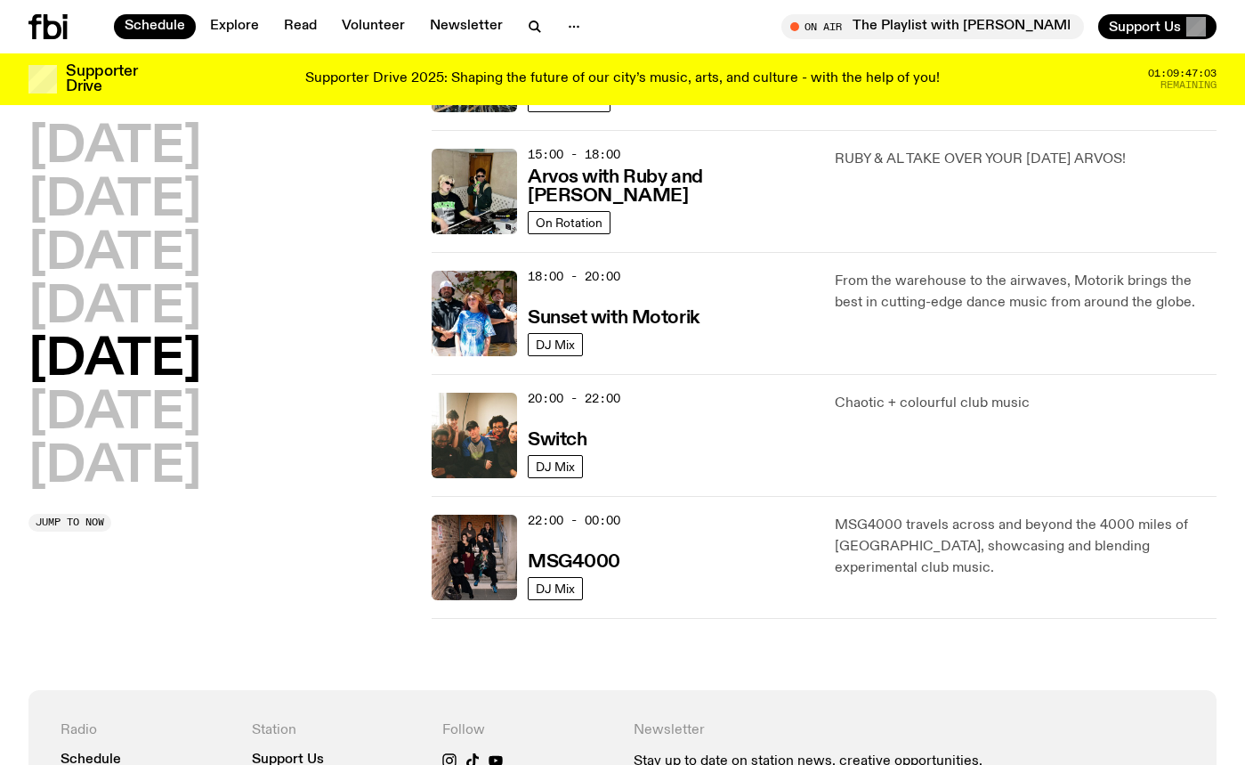
scroll to position [579, 0]
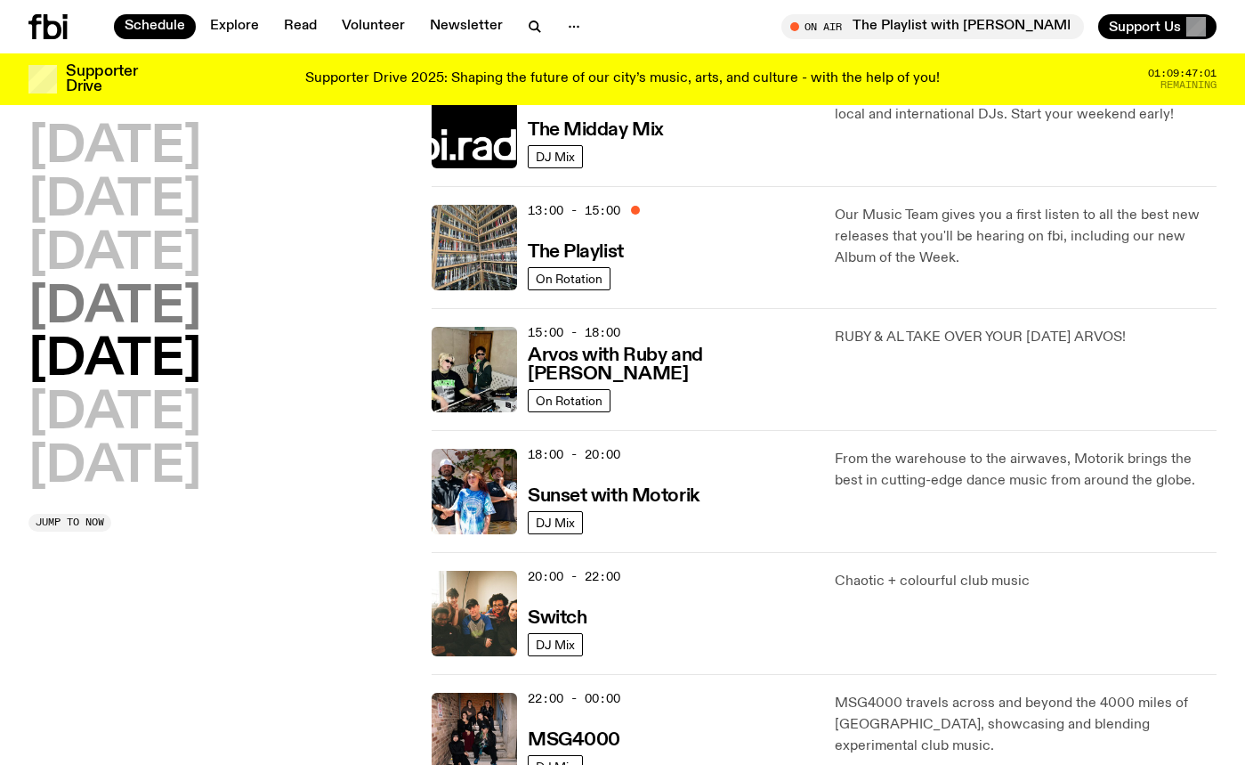
click at [178, 308] on h2 "Thursday" at bounding box center [114, 308] width 173 height 50
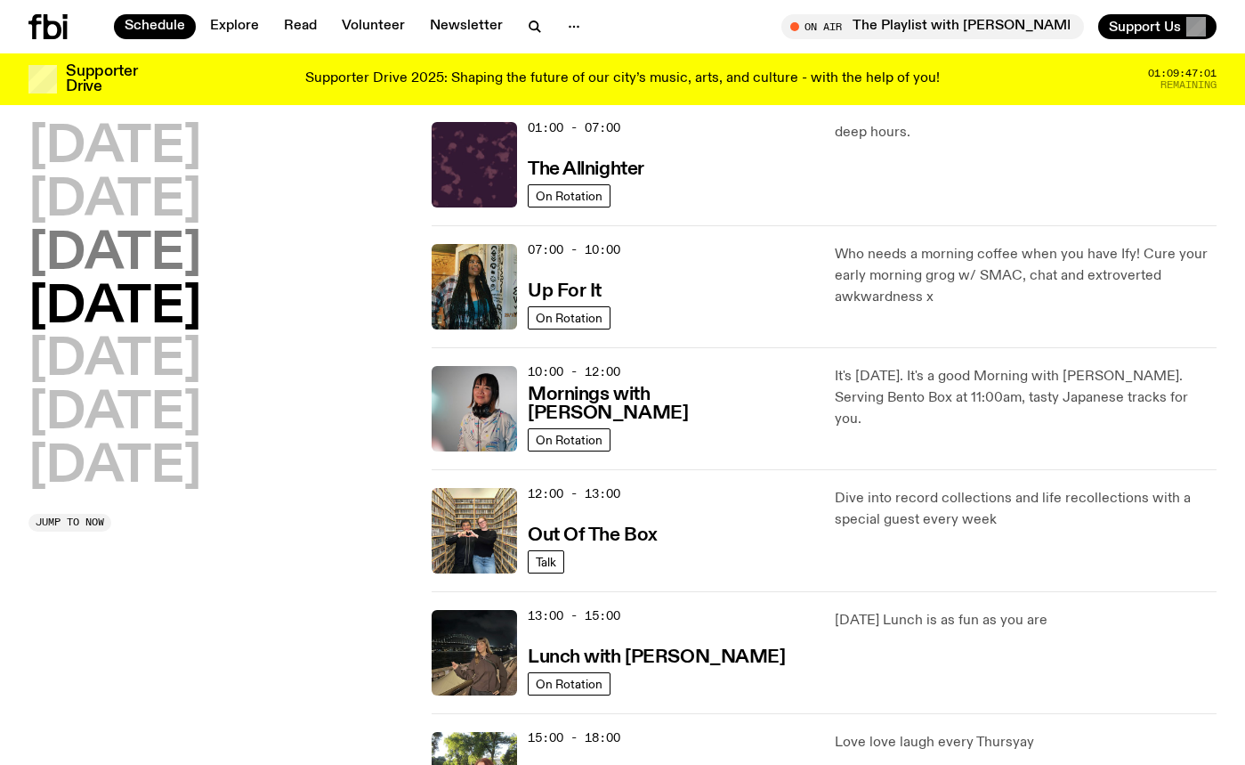
scroll to position [50, 0]
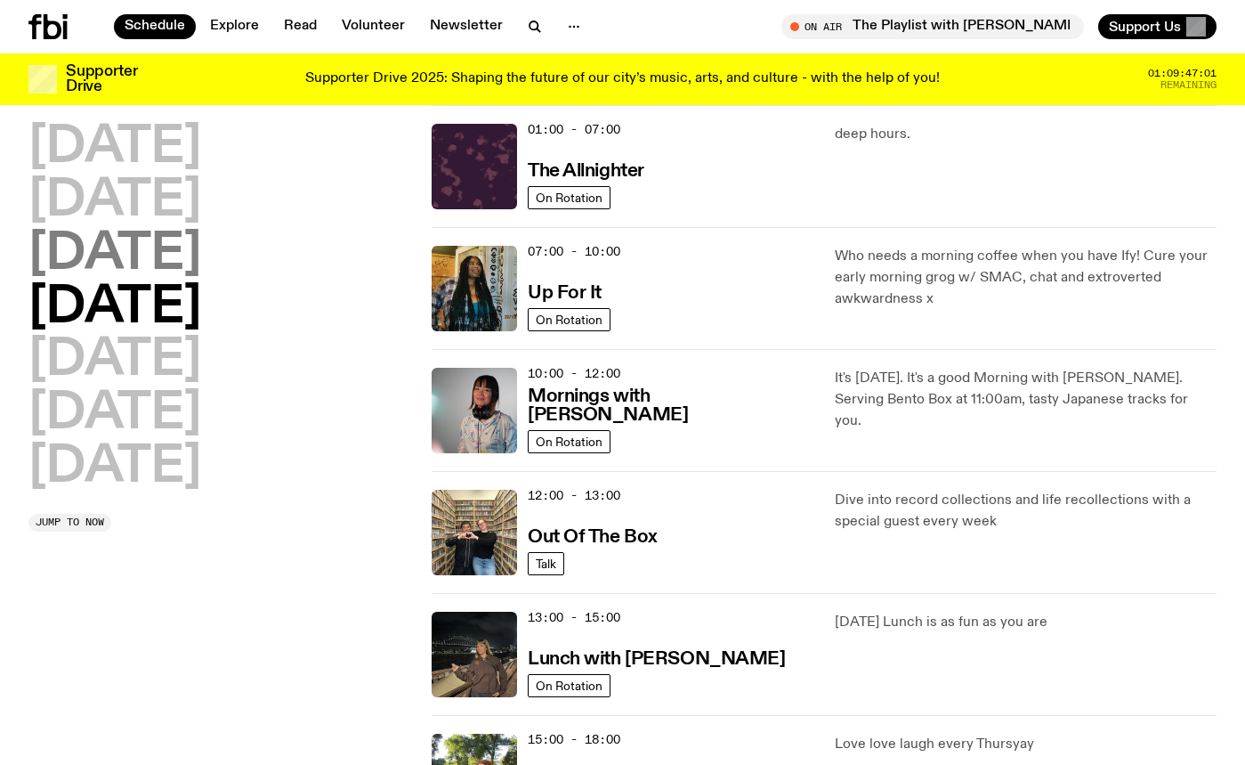
click at [201, 249] on h2 "Wednesday" at bounding box center [114, 255] width 173 height 50
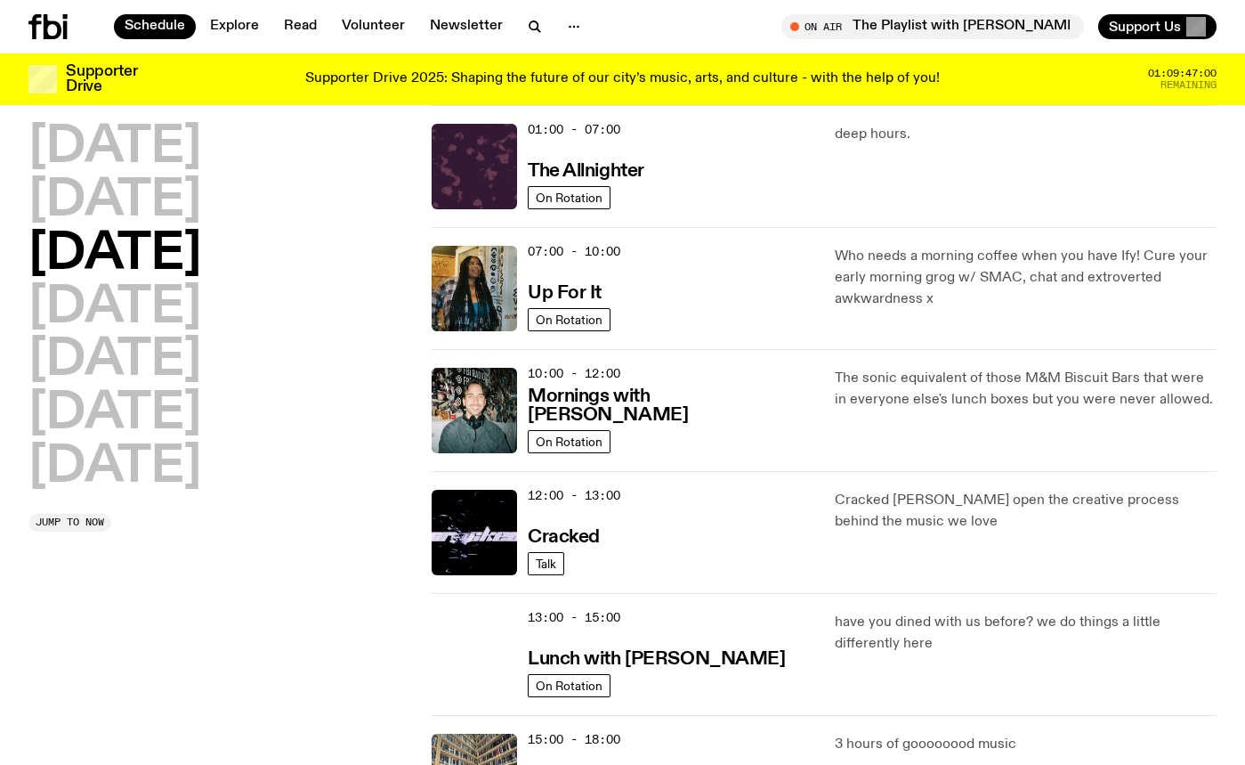
scroll to position [412, 0]
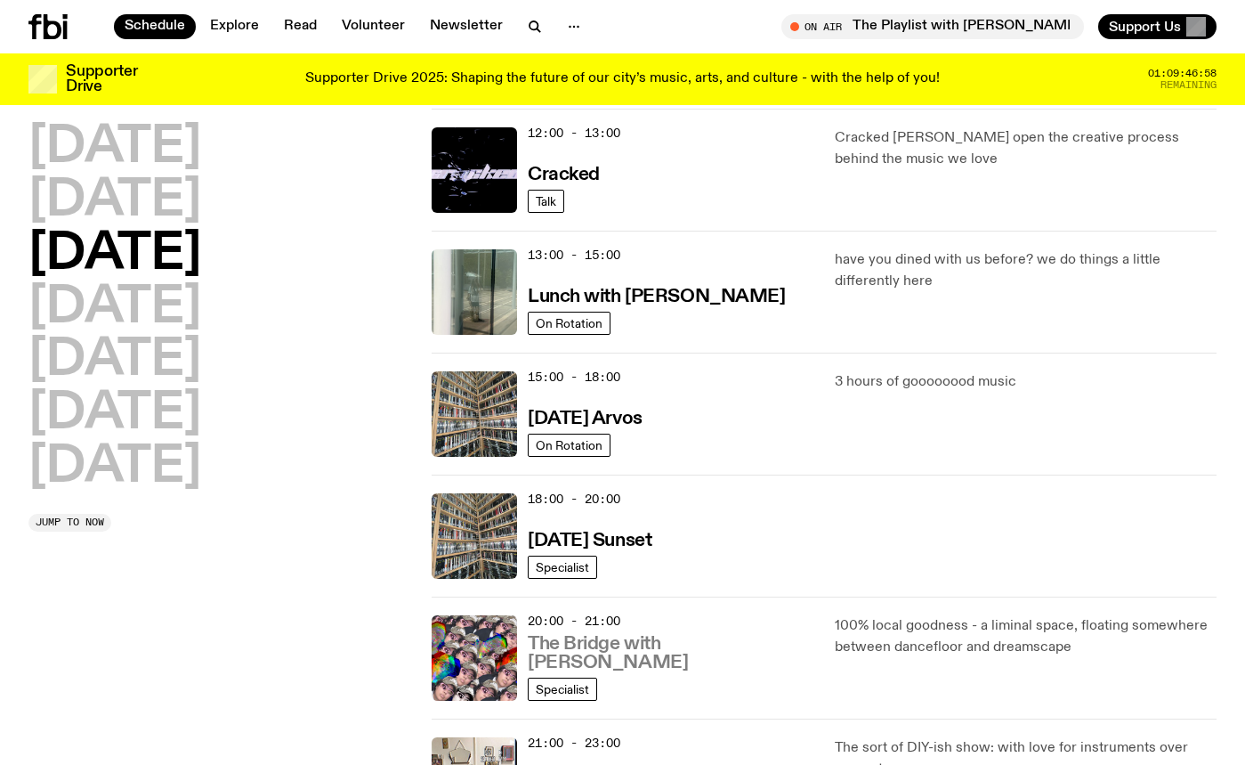
click at [651, 664] on h3 "The Bridge with Diana Kalkoul" at bounding box center [671, 653] width 286 height 37
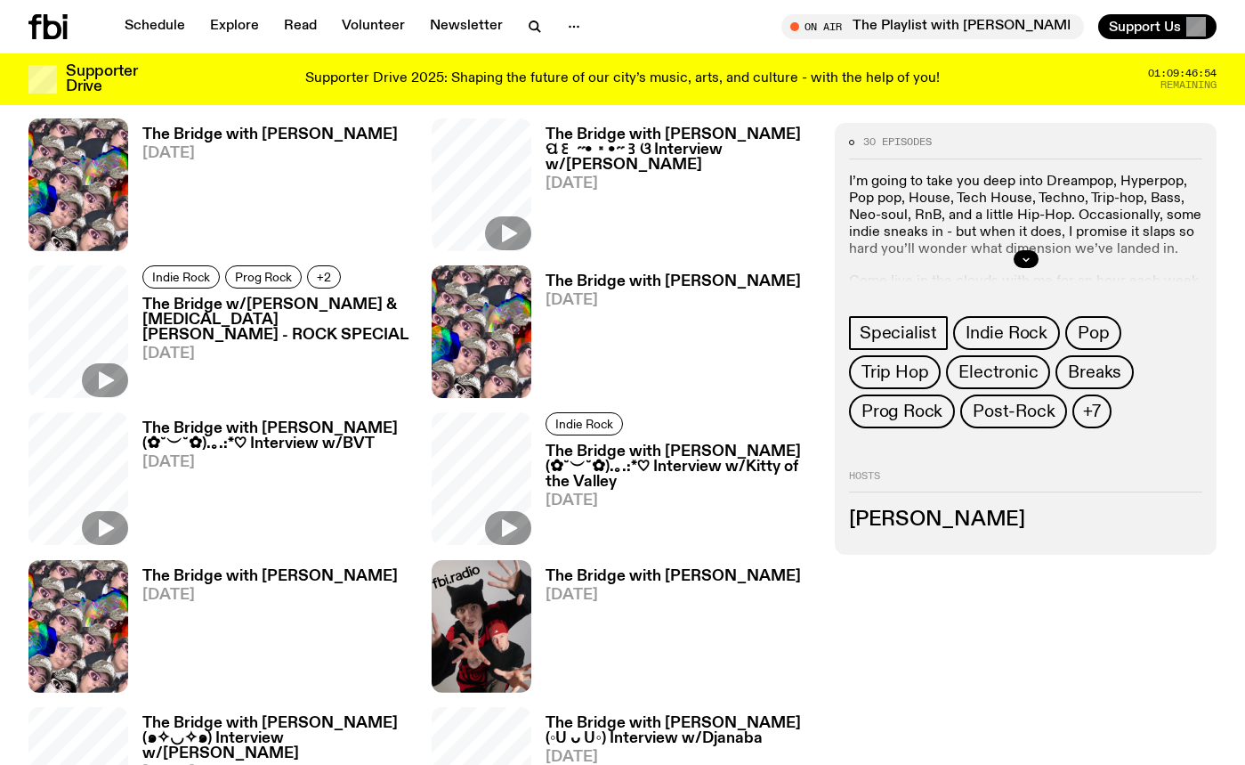
scroll to position [829, 0]
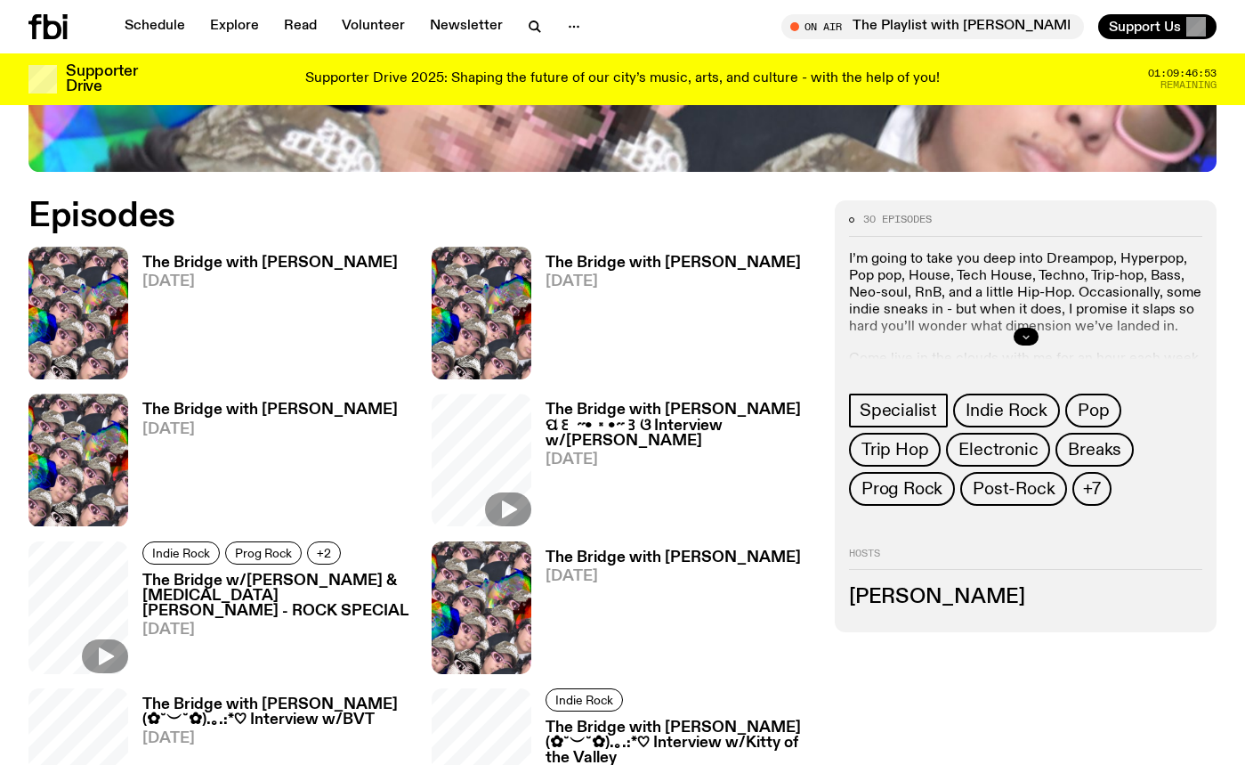
click at [1025, 331] on icon "button" at bounding box center [1026, 336] width 11 height 11
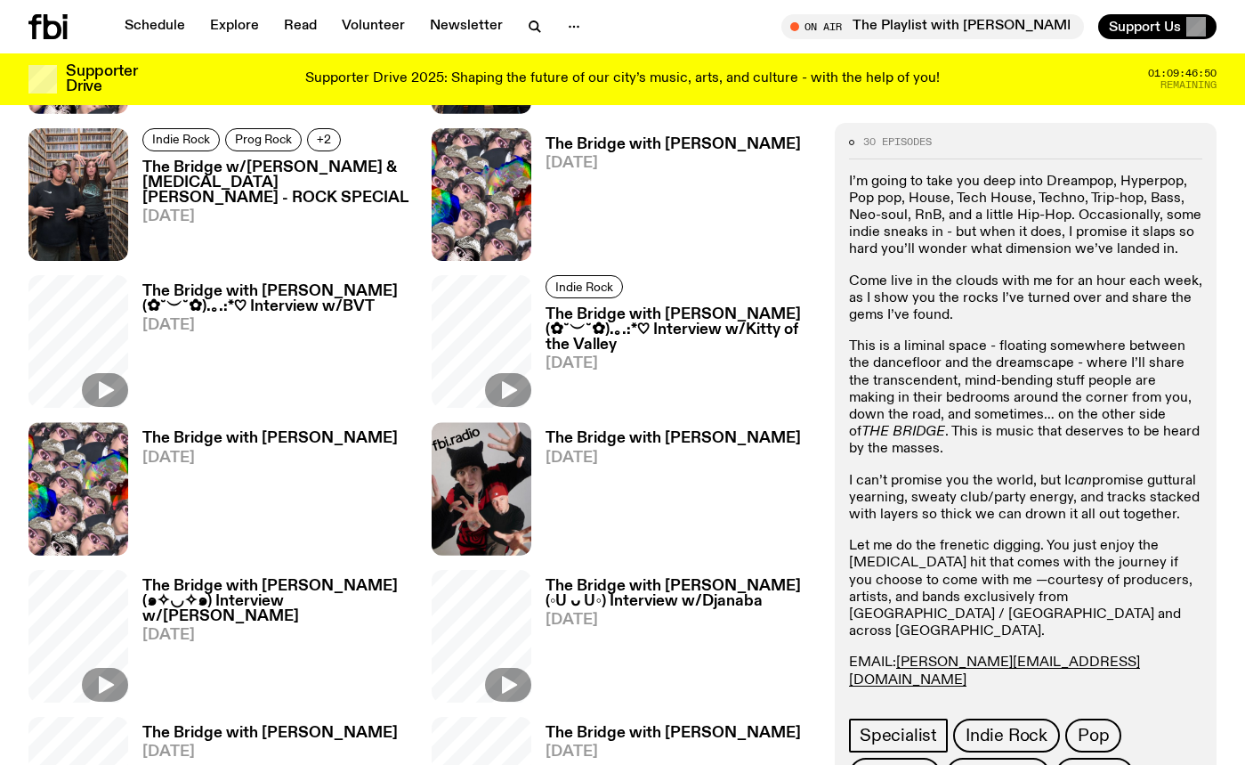
scroll to position [1247, 0]
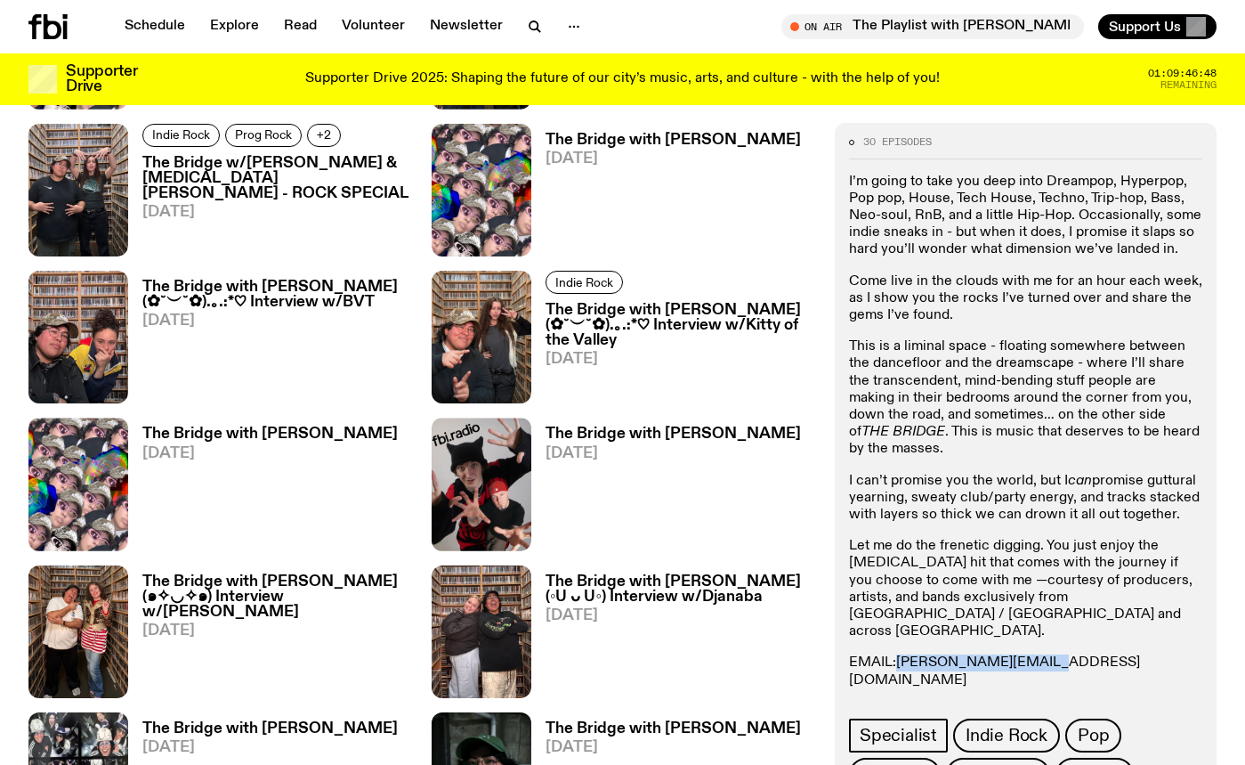
drag, startPoint x: 1039, startPoint y: 641, endPoint x: 902, endPoint y: 649, distance: 137.3
click at [902, 654] on p "EMAIL: diana.k@fbiradio.com INSTA: Mama de Leche Text in: 0435 123 945" at bounding box center [1025, 688] width 353 height 69
copy link "diana.k@fbiradio.com"
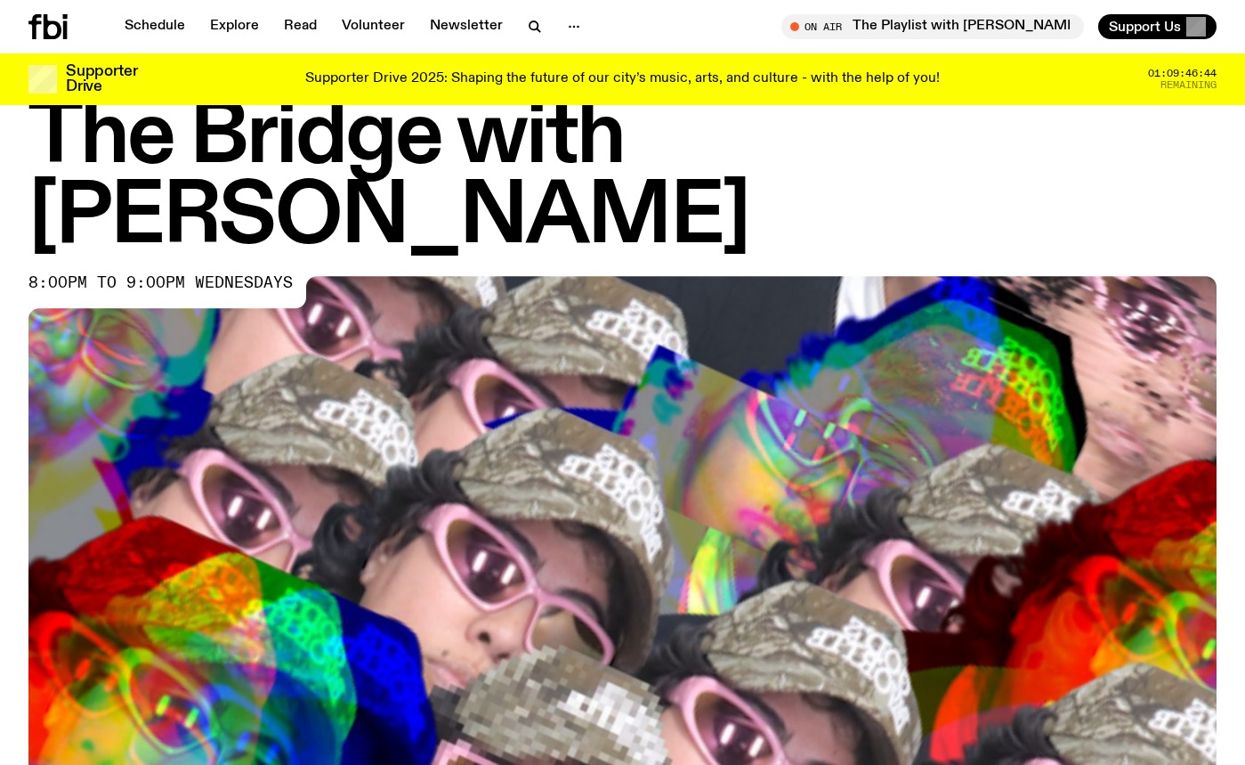
scroll to position [432, 0]
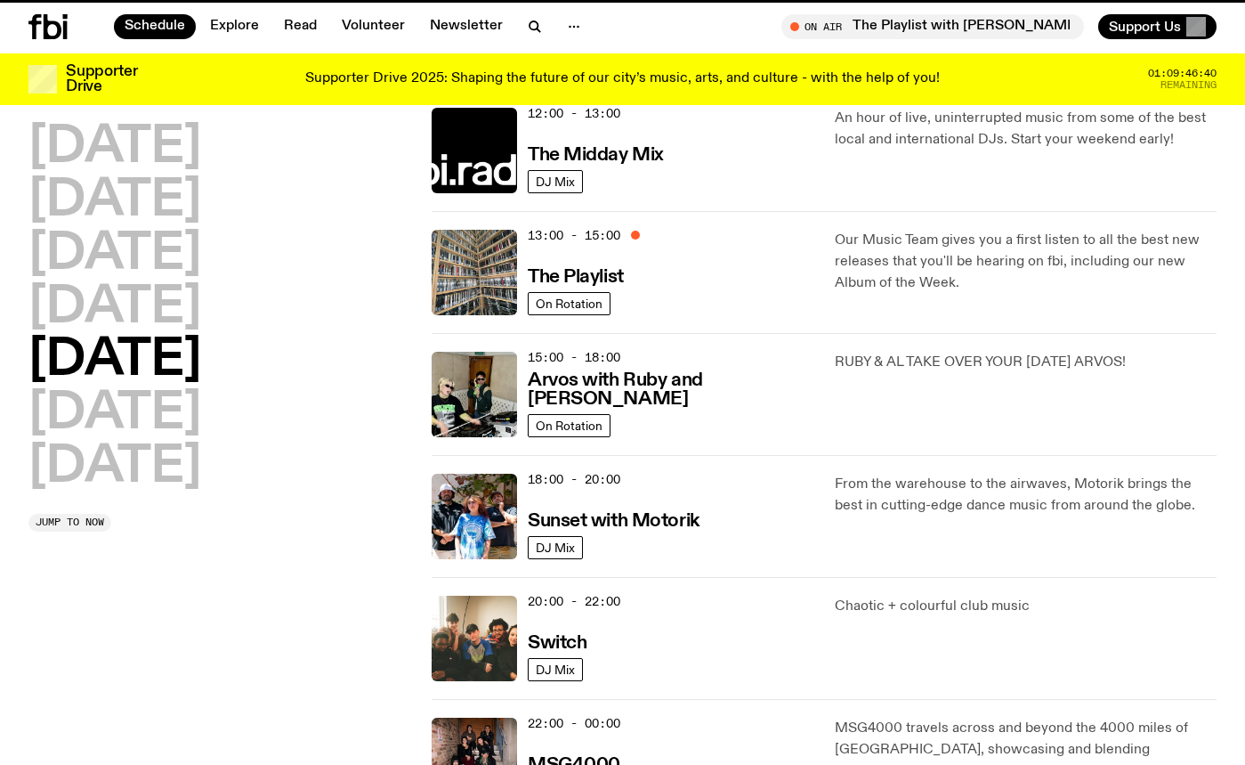
scroll to position [412, 0]
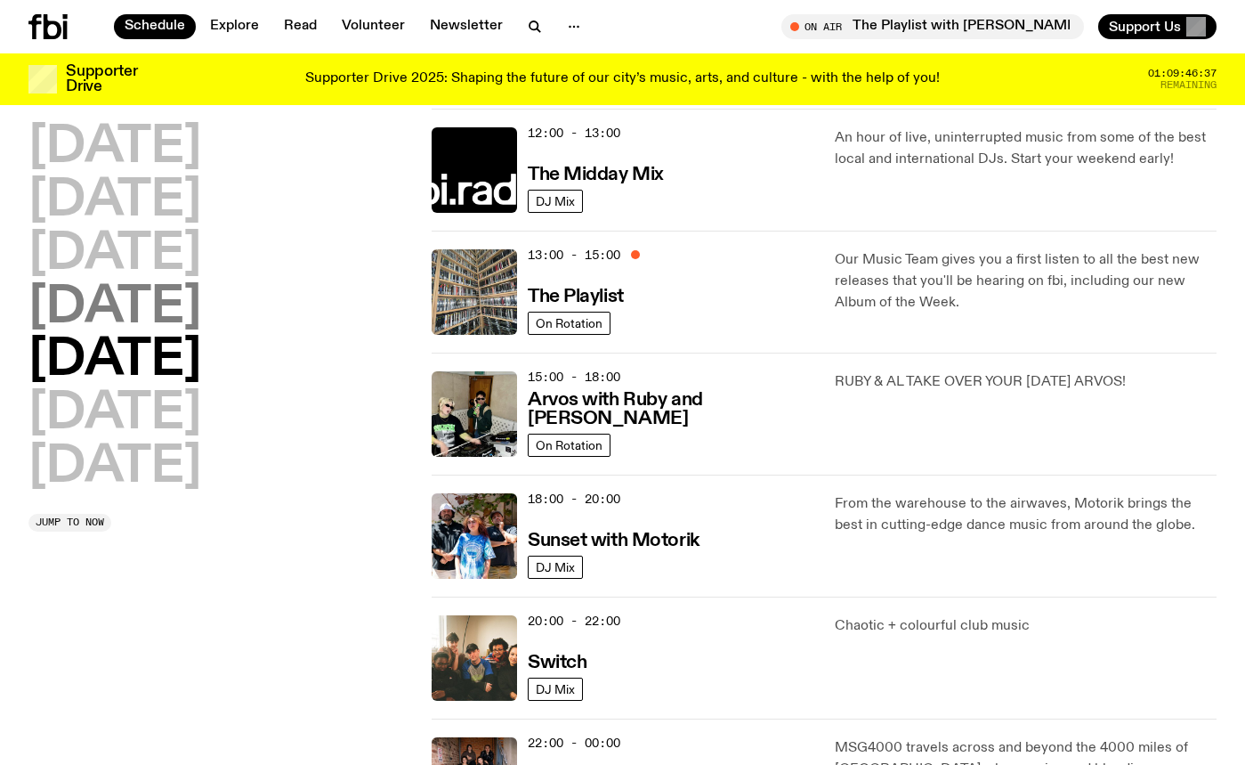
click at [201, 322] on h2 "Thursday" at bounding box center [114, 308] width 173 height 50
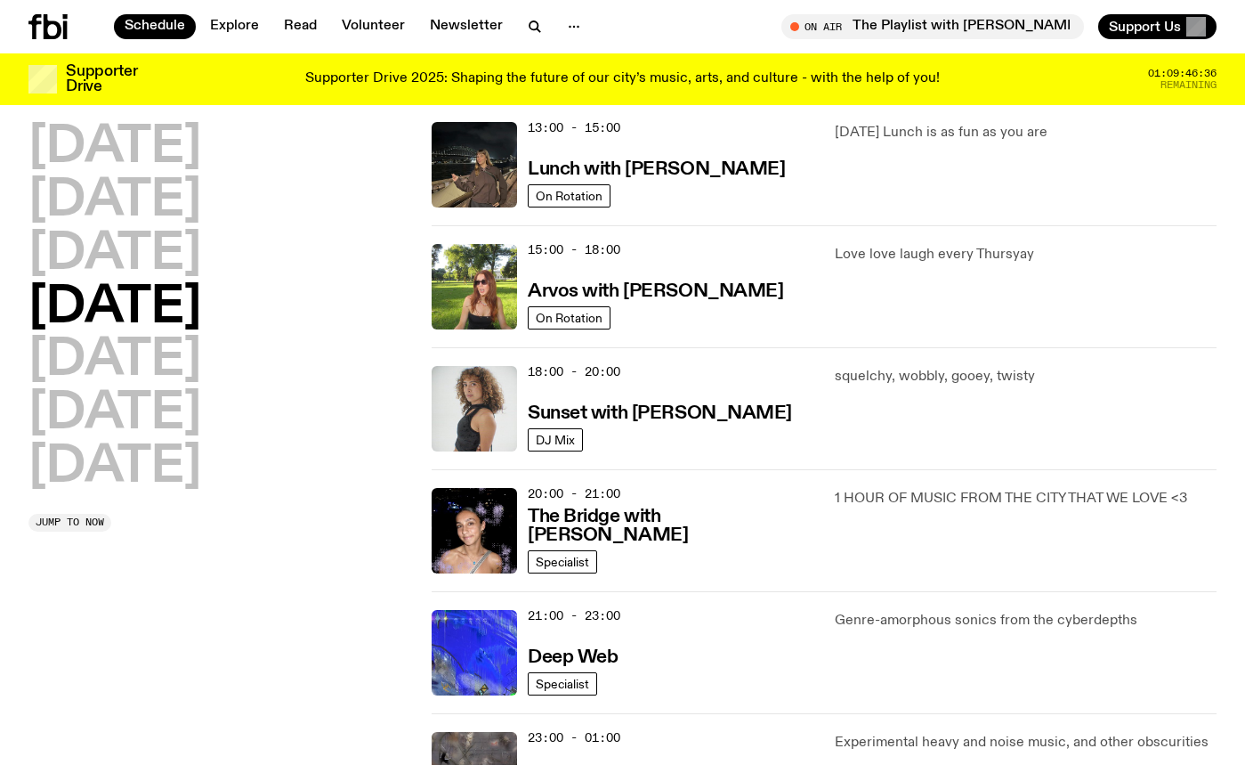
scroll to position [588, 0]
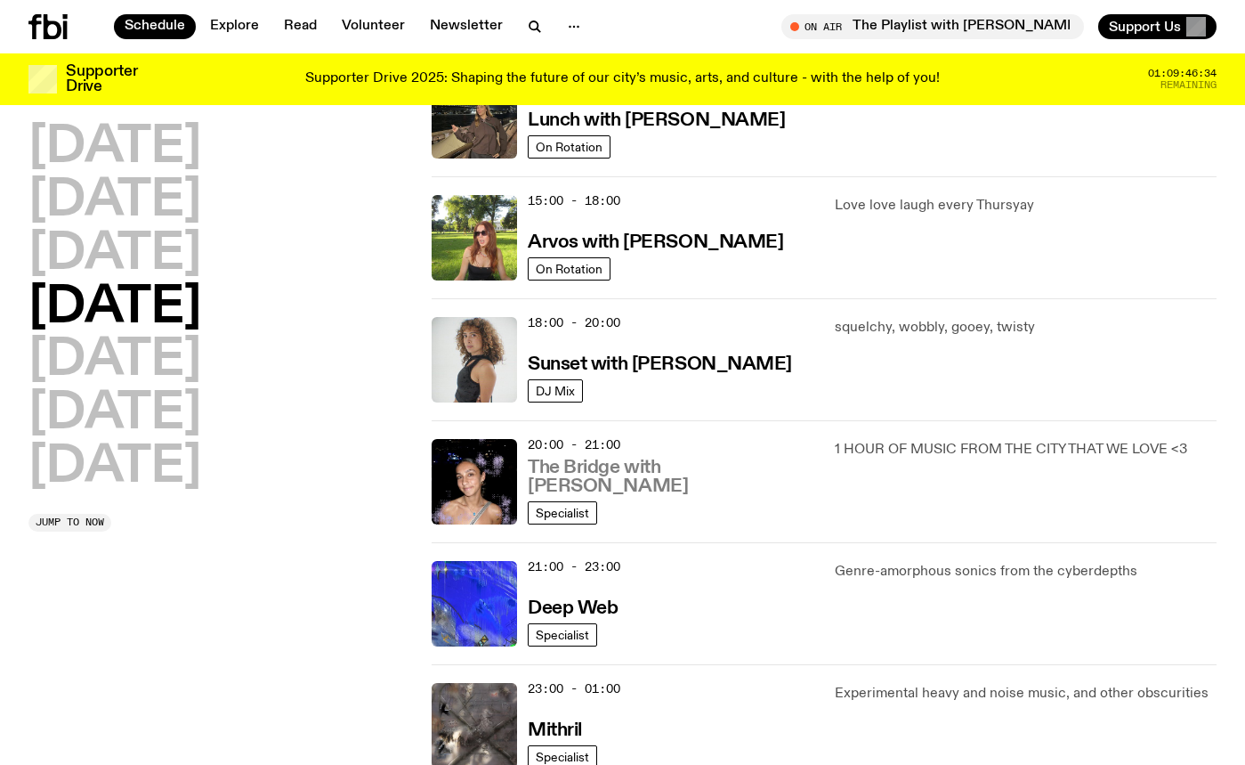
click at [607, 482] on h3 "The Bridge with Kez Finn" at bounding box center [671, 476] width 286 height 37
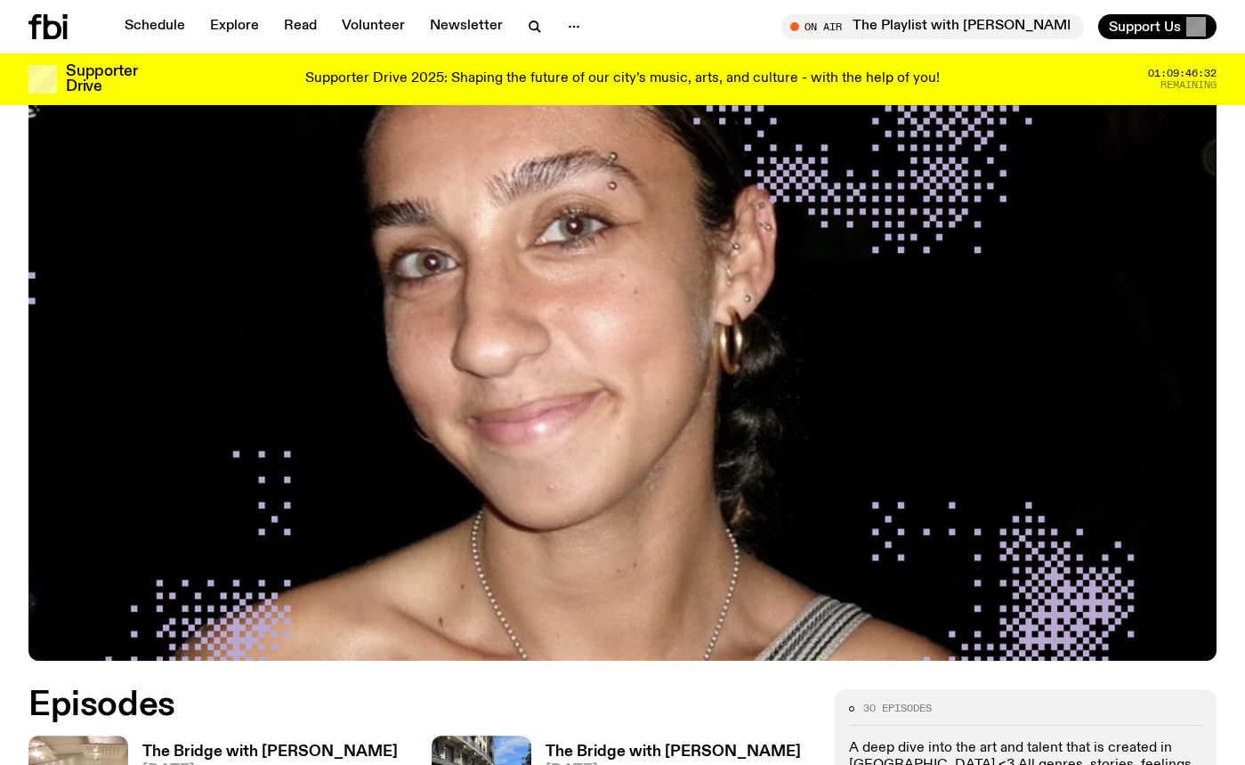
scroll to position [726, 0]
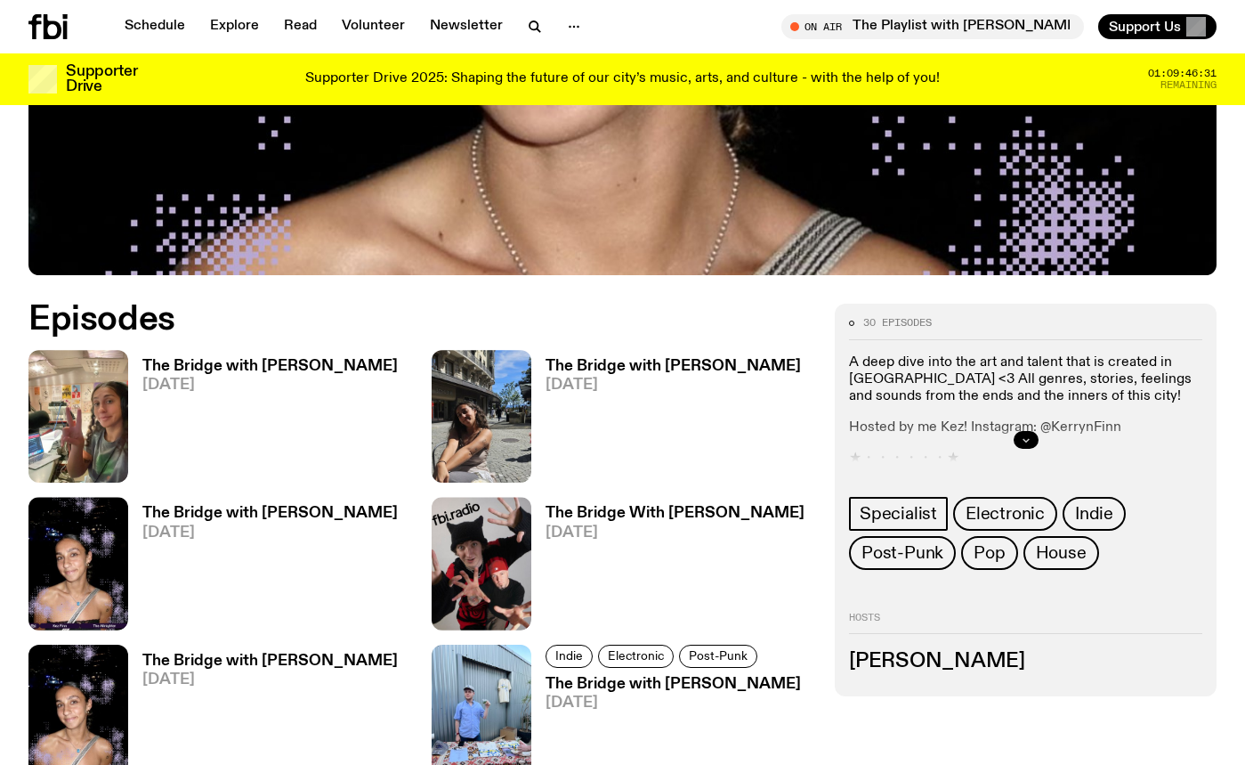
click at [1023, 434] on icon "button" at bounding box center [1026, 439] width 11 height 11
click at [923, 652] on h3 "Kerryn Finn" at bounding box center [1025, 662] width 353 height 20
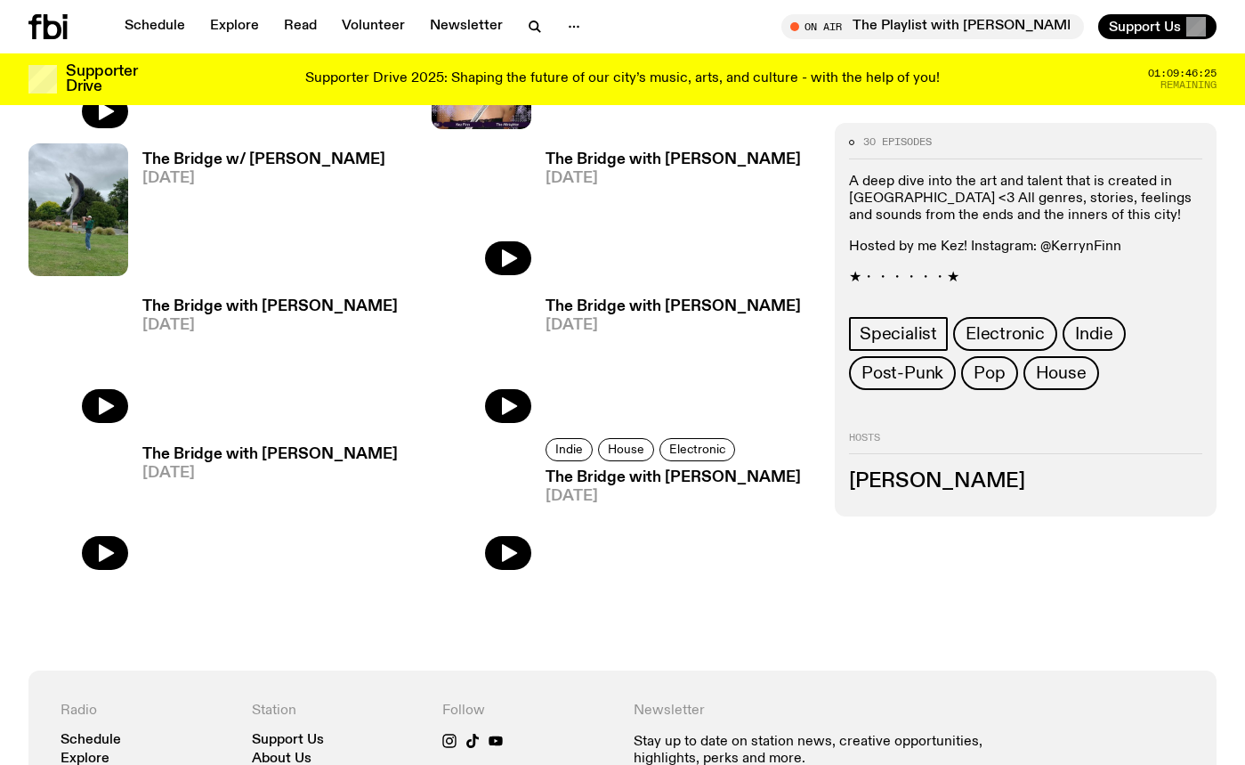
scroll to position [2475, 0]
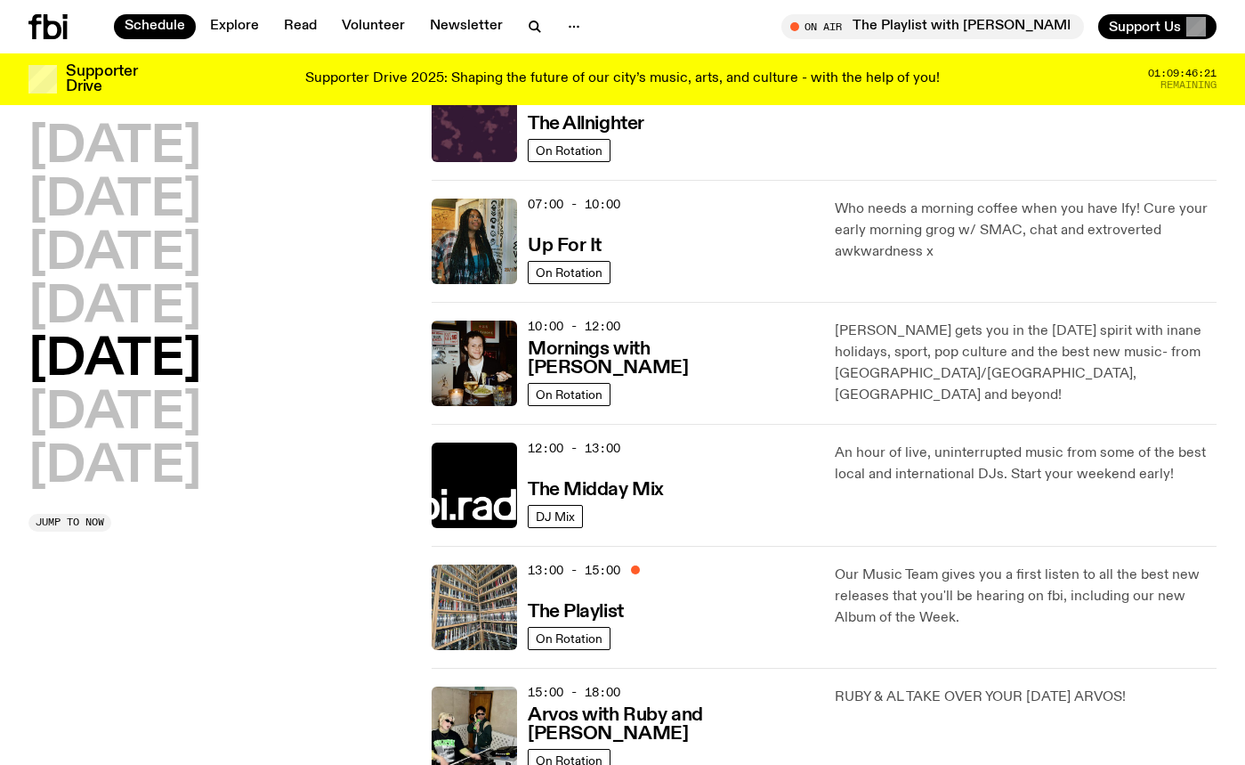
scroll to position [308, 0]
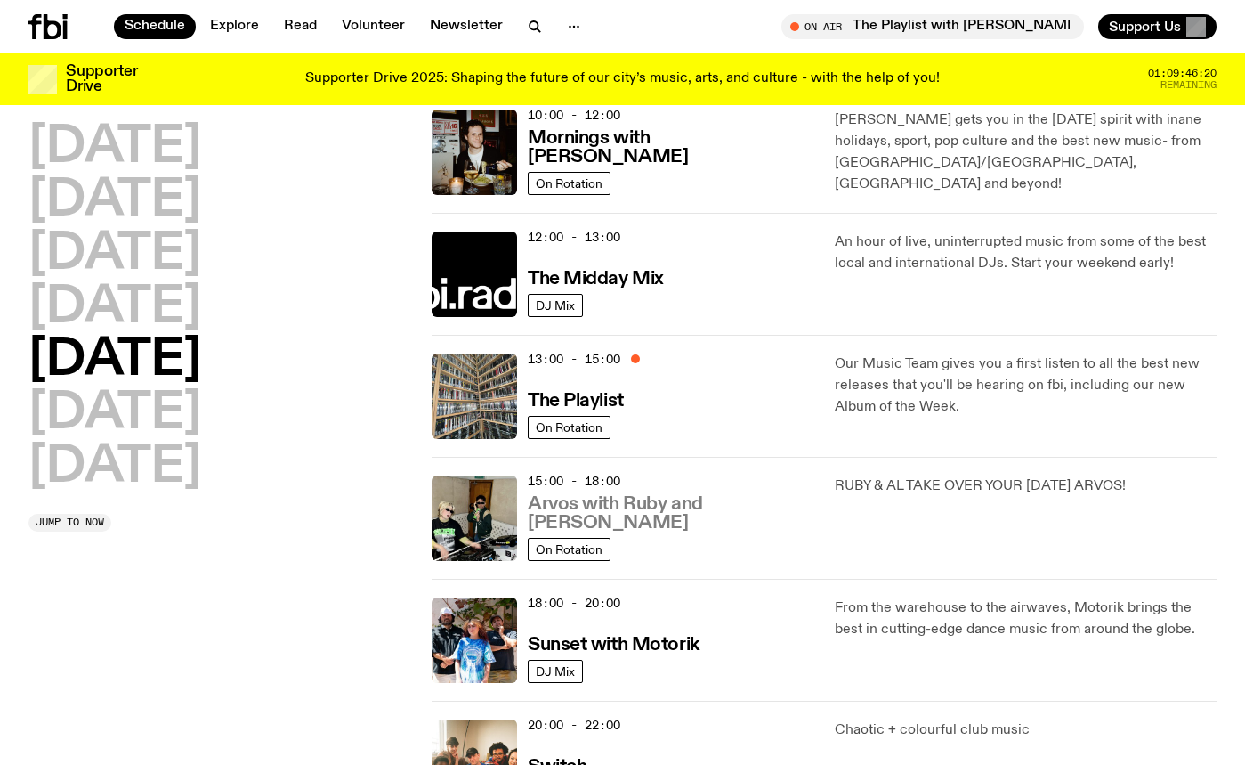
click at [653, 523] on h3 "Arvos with Ruby and Al" at bounding box center [671, 513] width 286 height 37
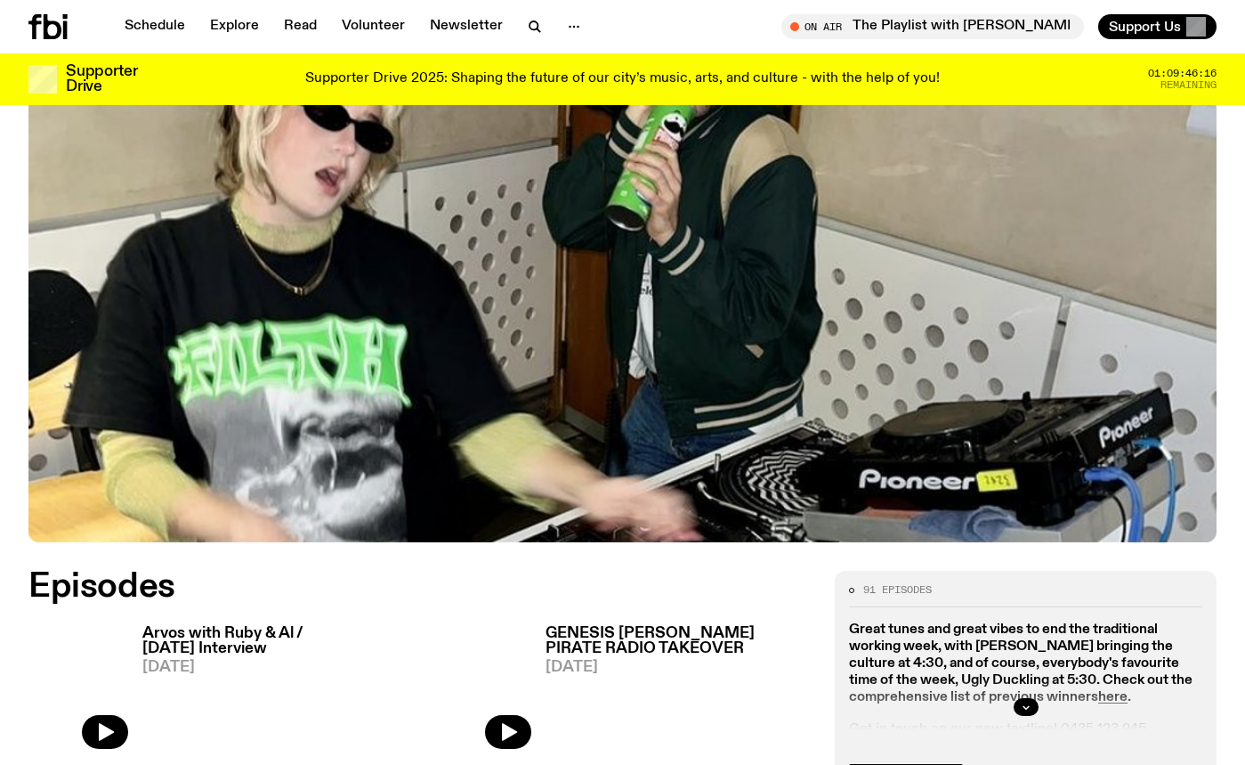
scroll to position [565, 0]
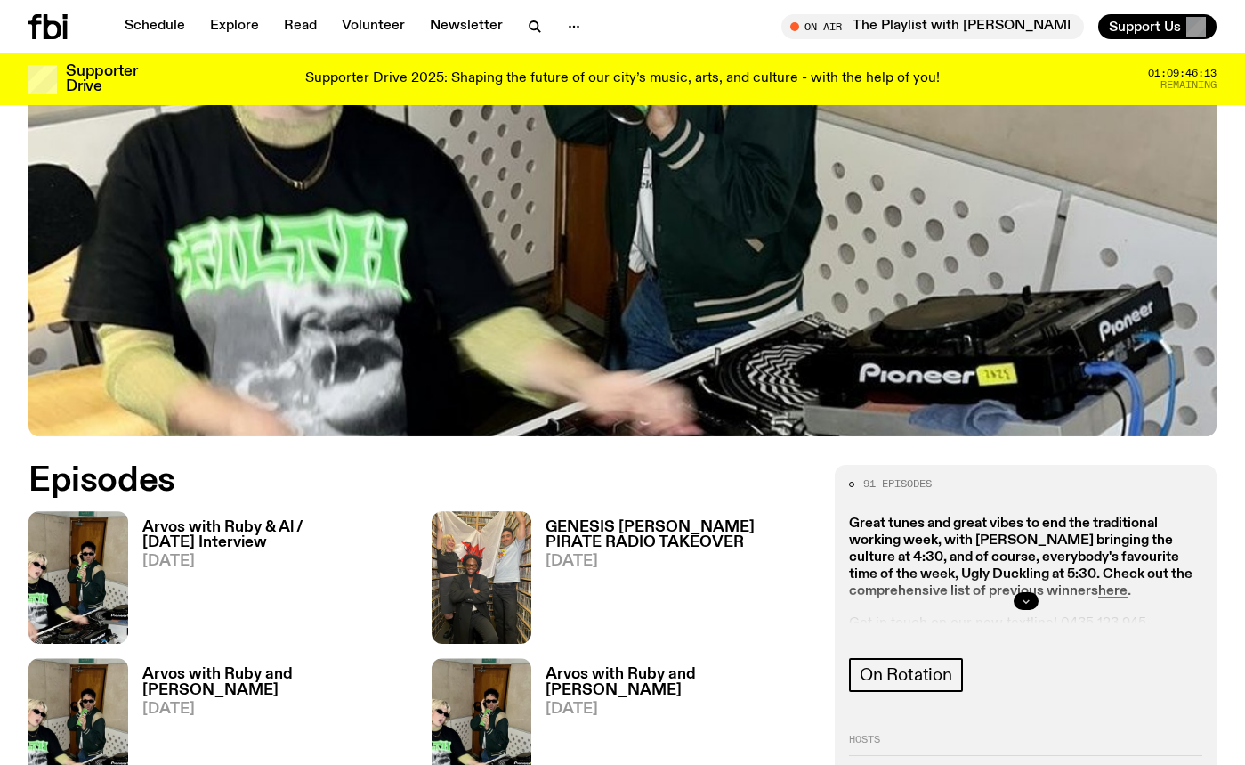
click at [1031, 592] on button "button" at bounding box center [1026, 601] width 25 height 18
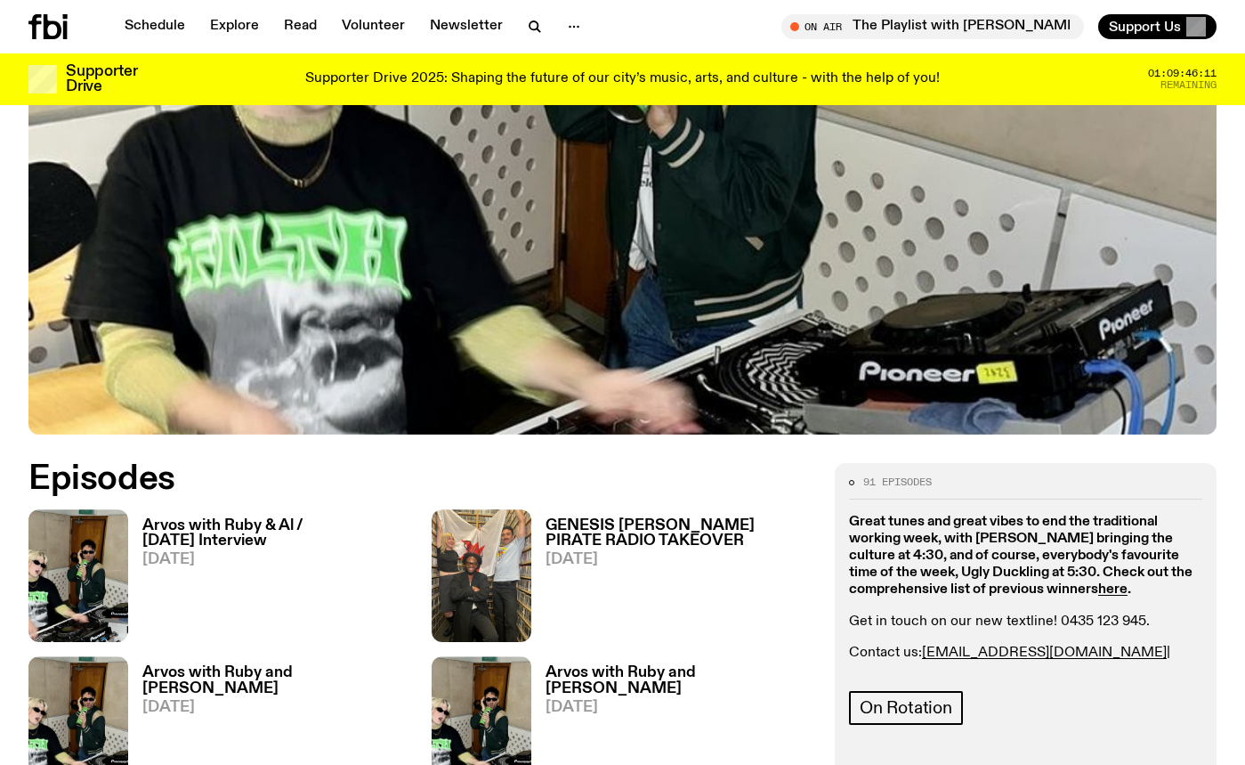
scroll to position [719, 0]
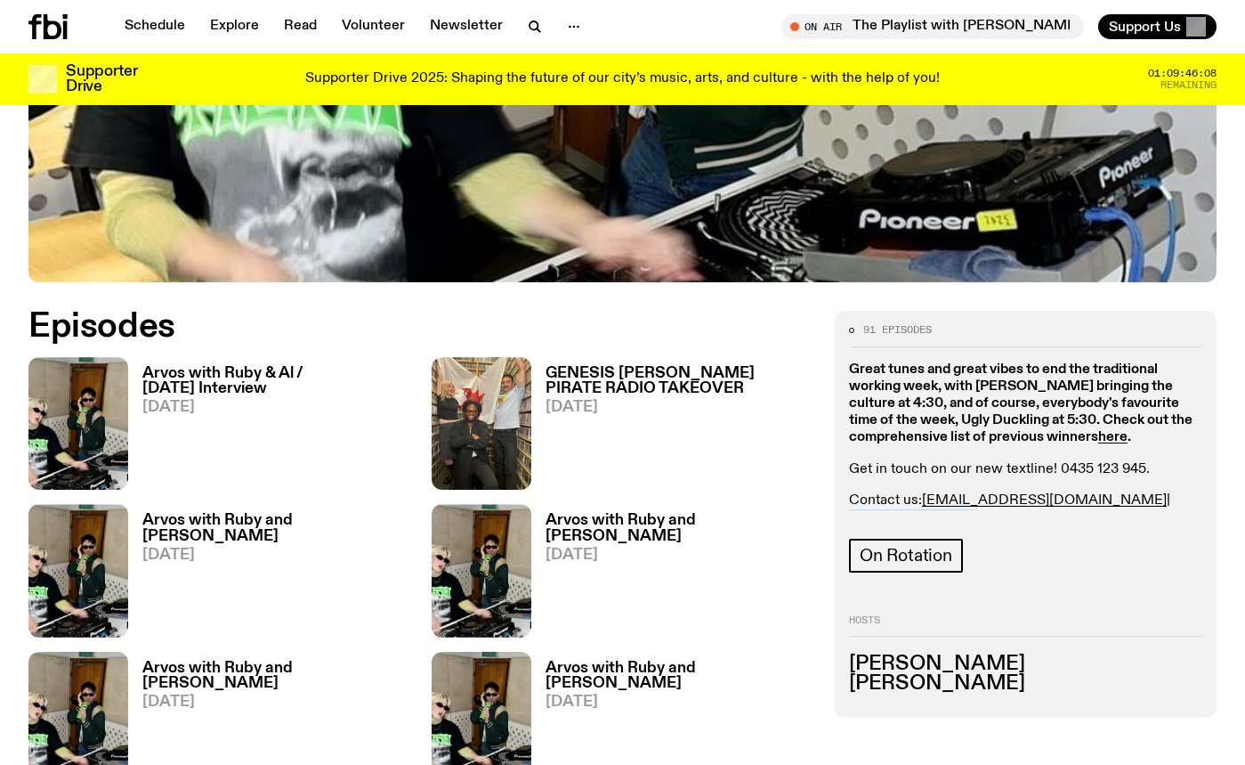
drag, startPoint x: 1173, startPoint y: 421, endPoint x: 1068, endPoint y: 424, distance: 105.1
click at [1068, 492] on p "Contact us: ruby.m@fbiradio.com | al@fbiradio.com" at bounding box center [1025, 509] width 353 height 34
copy link "al@fbiradio.com"
click at [1180, 410] on div "Great tunes and great vibes to end the traditional working week, with Nadia Odl…" at bounding box center [1025, 444] width 353 height 166
drag, startPoint x: 1173, startPoint y: 420, endPoint x: 1067, endPoint y: 421, distance: 105.9
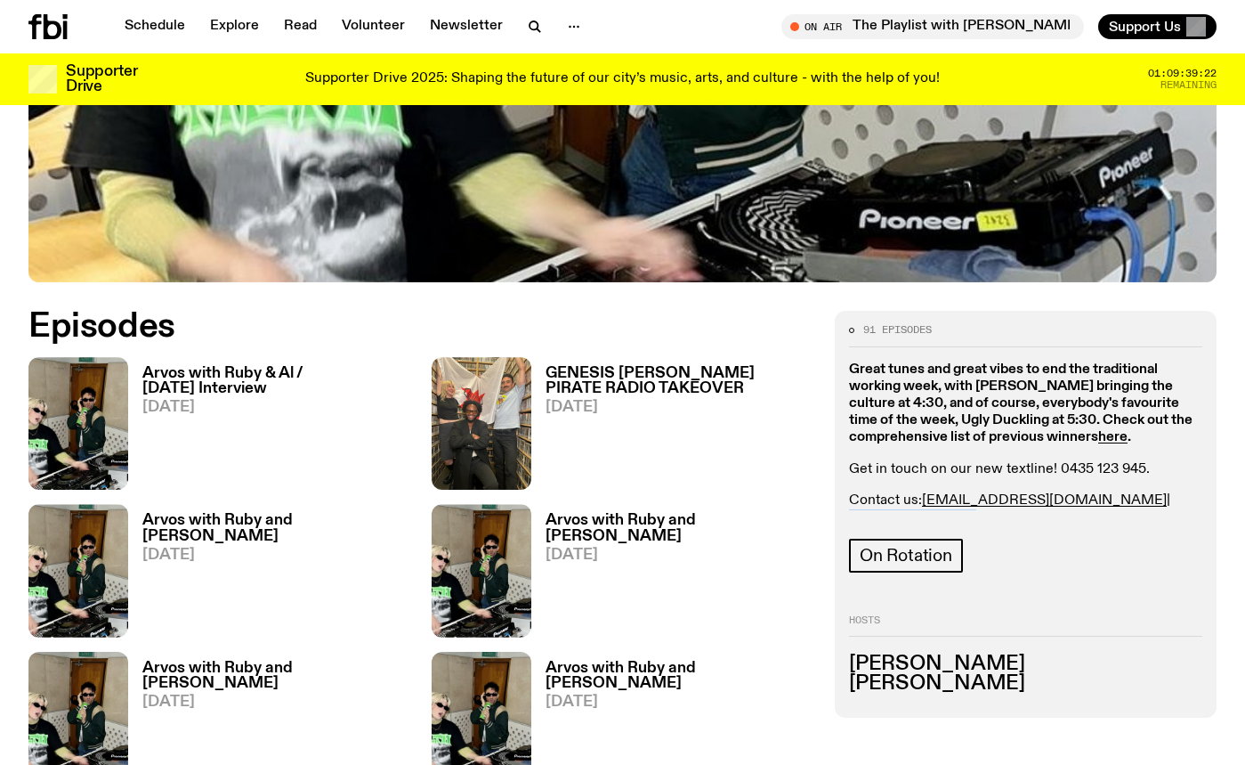
click at [1067, 492] on p "Contact us: ruby.m@fbiradio.com | al@fbiradio.com" at bounding box center [1025, 509] width 353 height 34
copy link "al@fbiradio.com"
drag, startPoint x: 922, startPoint y: 417, endPoint x: 1055, endPoint y: 436, distance: 133.9
click at [1057, 492] on p "Contact us: ruby.m@fbiradio.com | al@fbiradio.com" at bounding box center [1025, 509] width 353 height 34
drag, startPoint x: 1056, startPoint y: 420, endPoint x: 926, endPoint y: 419, distance: 129.9
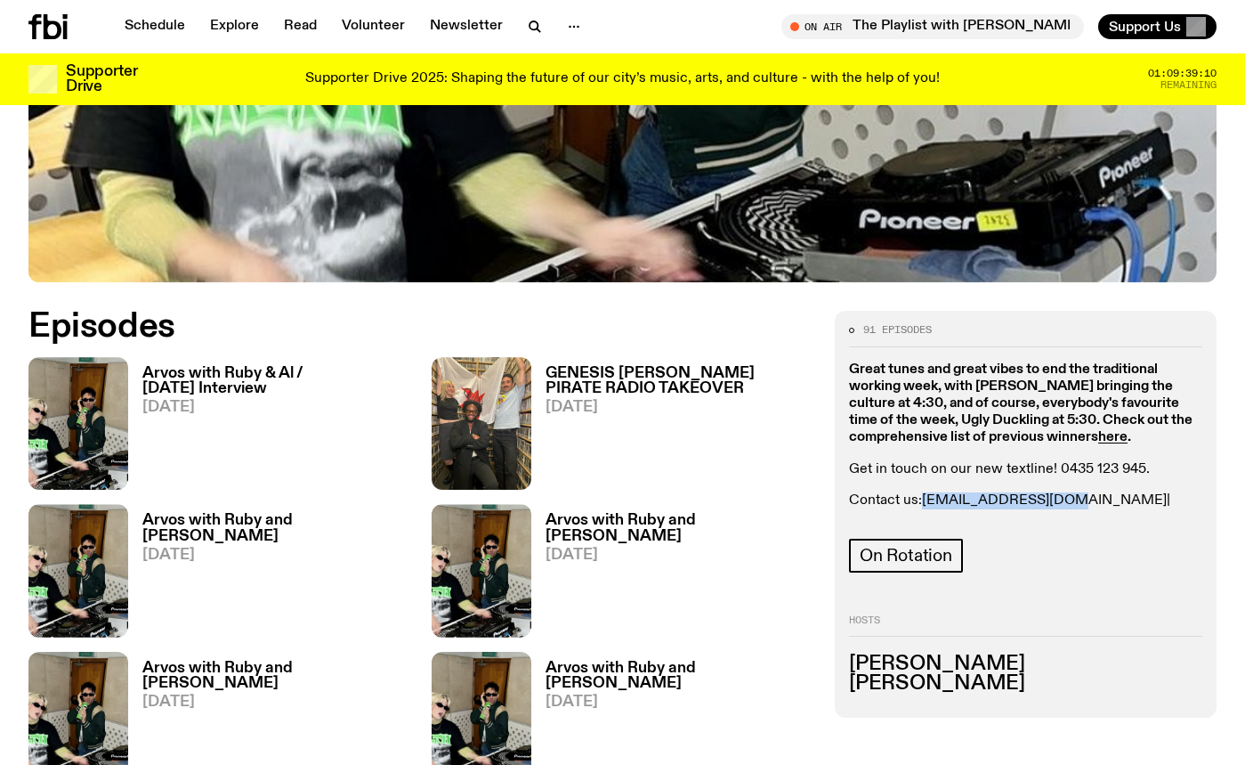
click at [926, 492] on p "Contact us: ruby.m@fbiradio.com | al@fbiradio.com" at bounding box center [1025, 509] width 353 height 34
copy link "ruby.m@fbiradio.com"
